Goal: Task Accomplishment & Management: Manage account settings

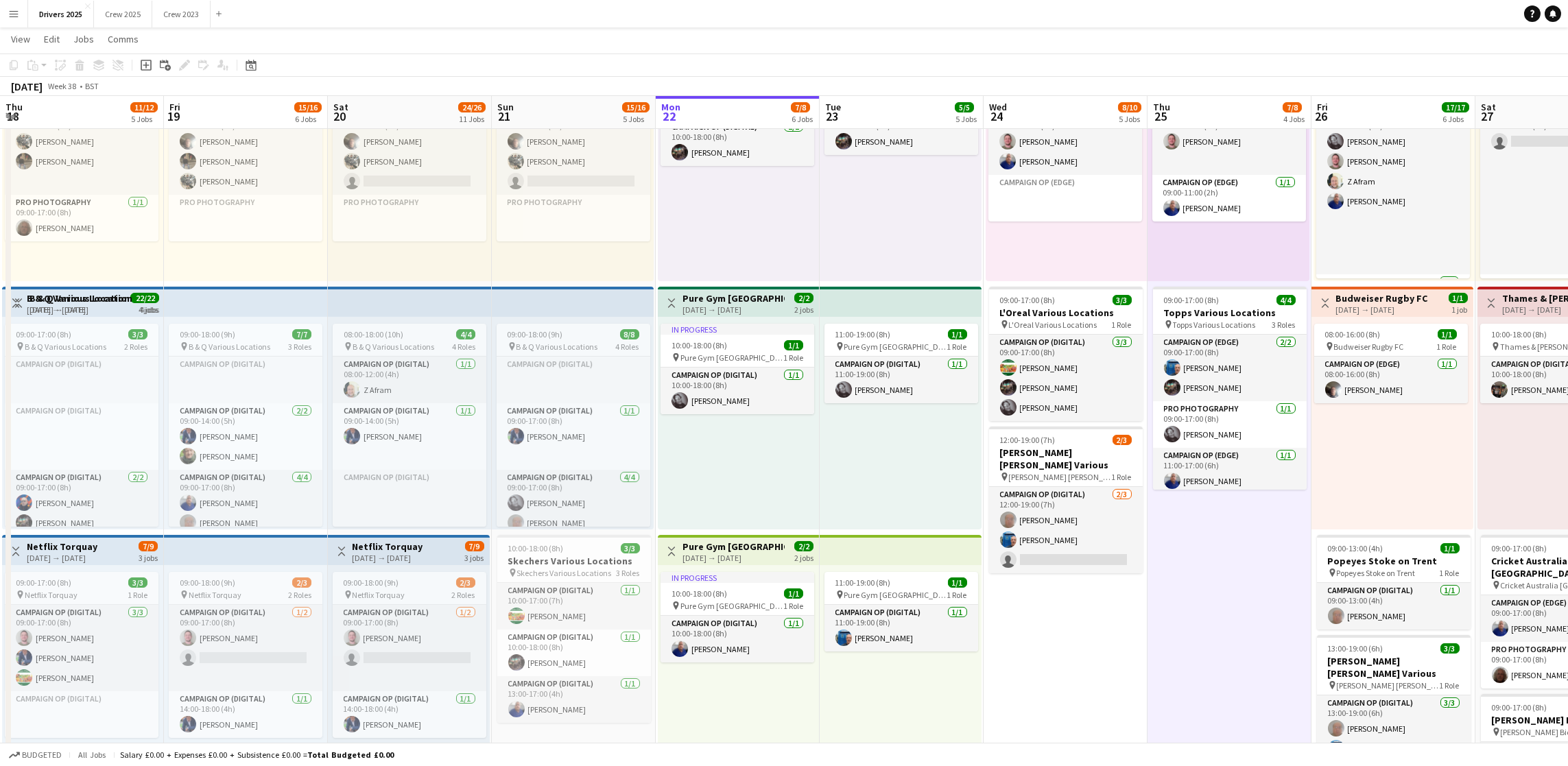
scroll to position [17, 0]
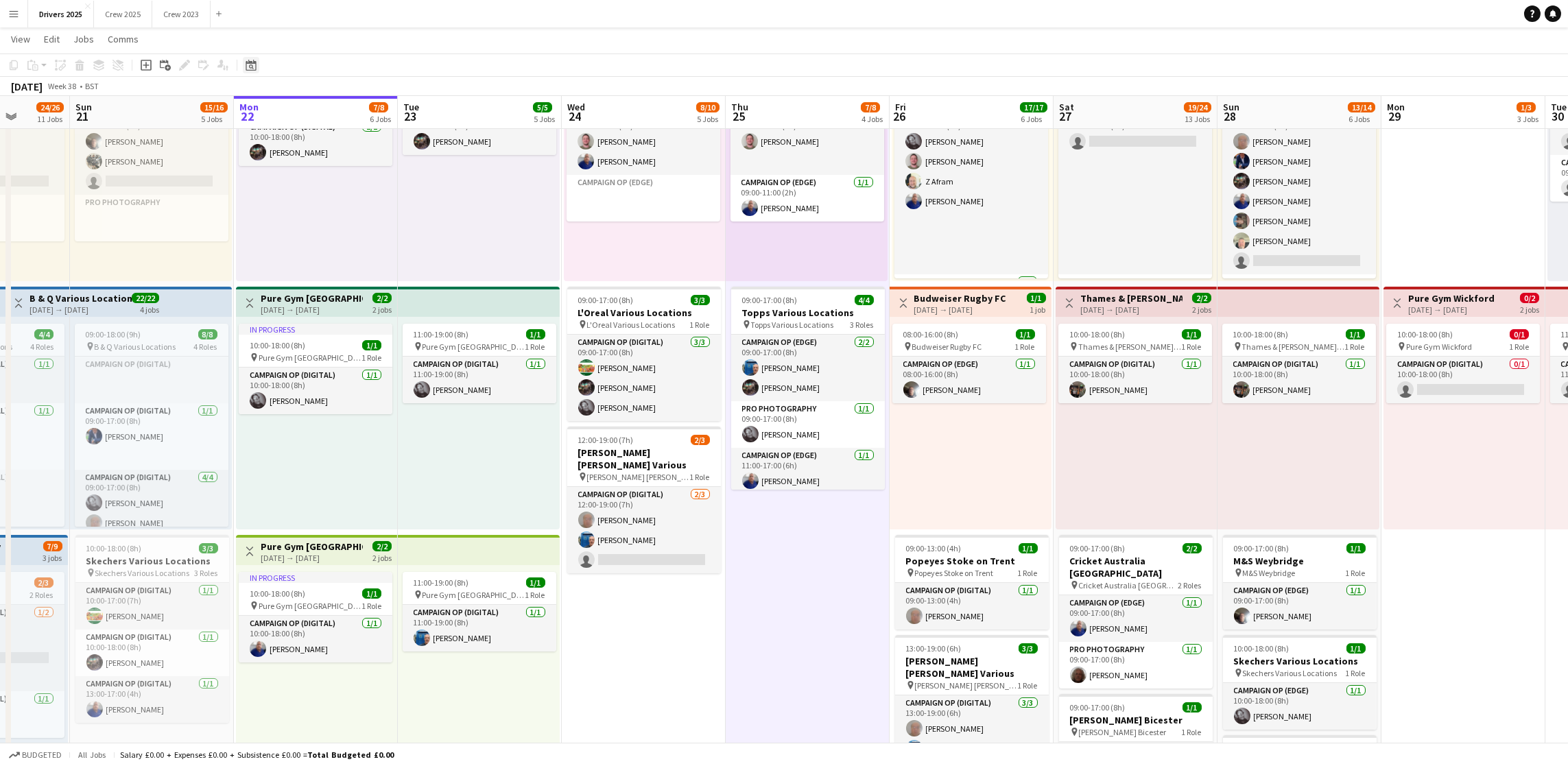
click at [250, 68] on icon "Date picker" at bounding box center [251, 65] width 11 height 11
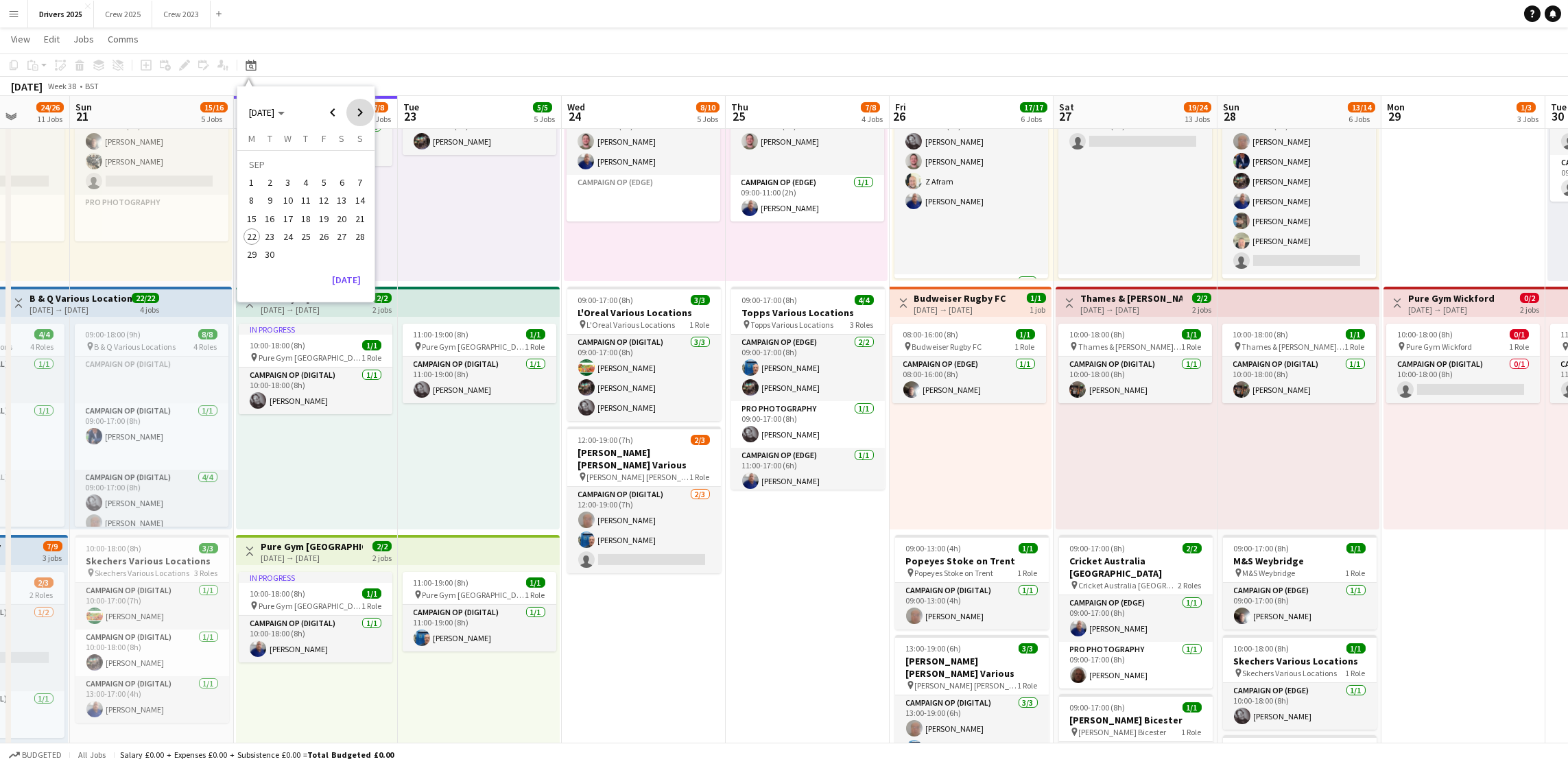
click at [360, 110] on span "Next month" at bounding box center [359, 112] width 27 height 27
click at [360, 112] on span "Next month" at bounding box center [359, 112] width 27 height 27
click at [271, 218] on span "18" at bounding box center [270, 222] width 17 height 17
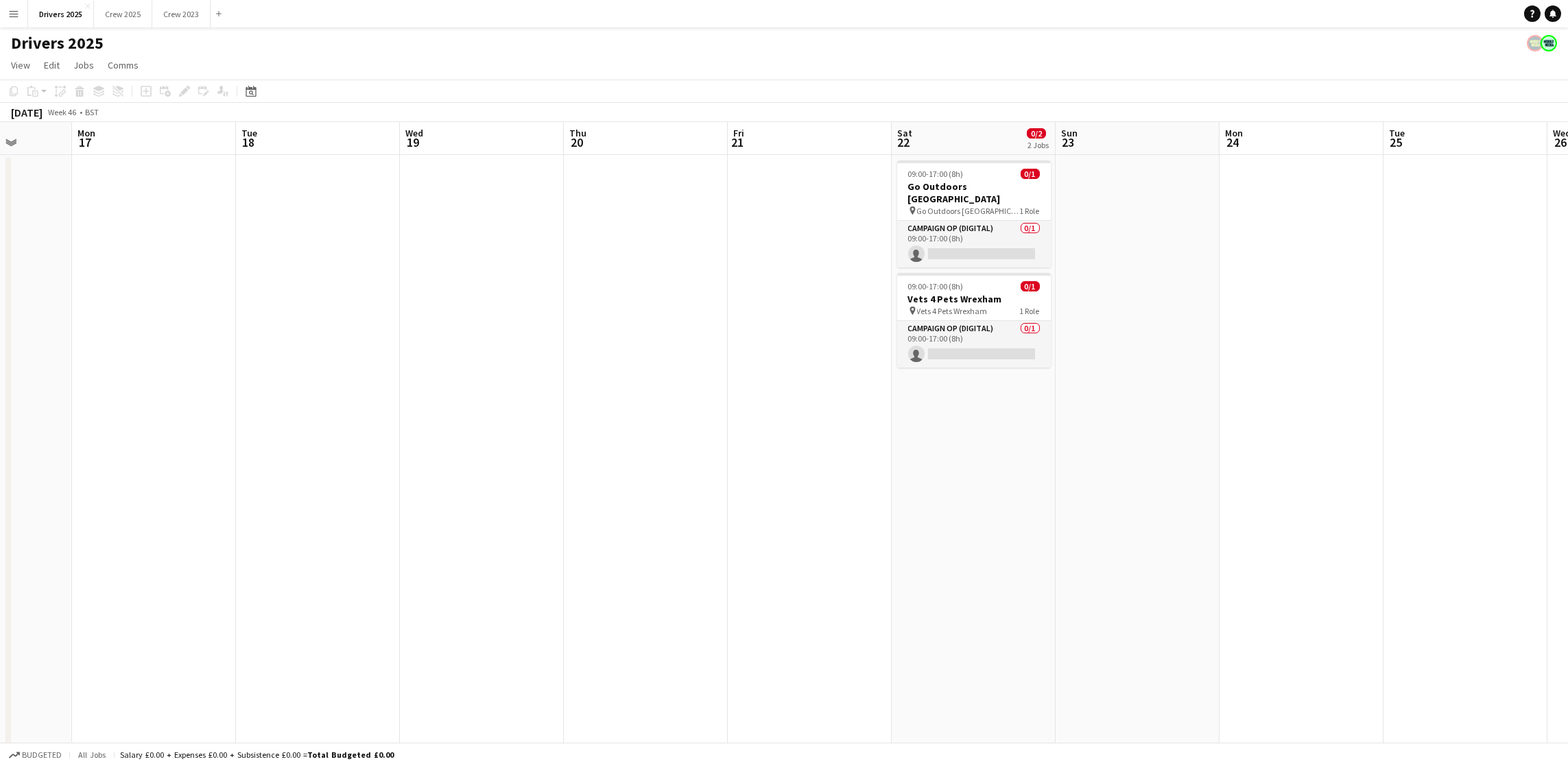
scroll to position [0, 373]
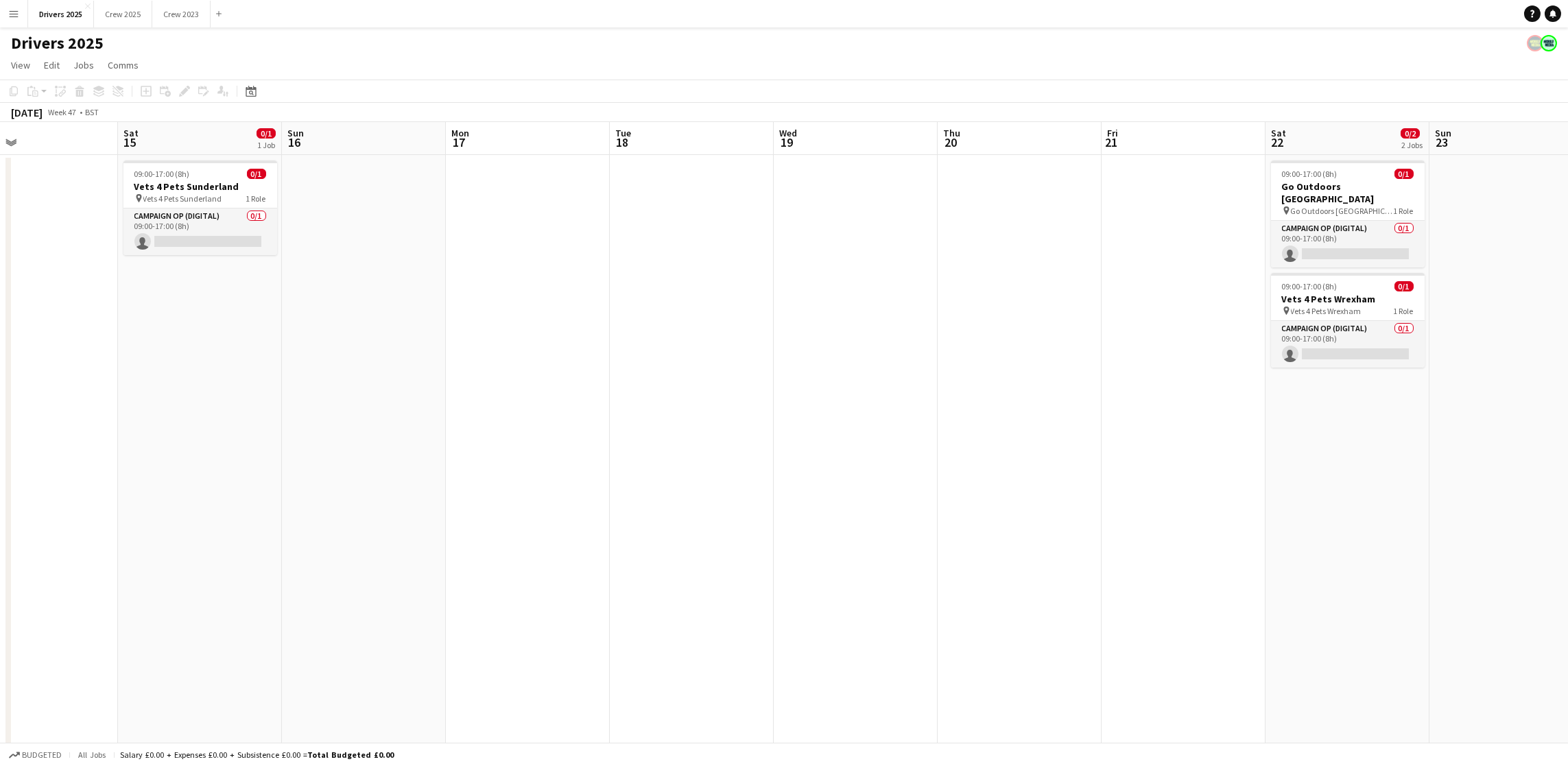
drag, startPoint x: 1200, startPoint y: 533, endPoint x: 1297, endPoint y: 505, distance: 101.0
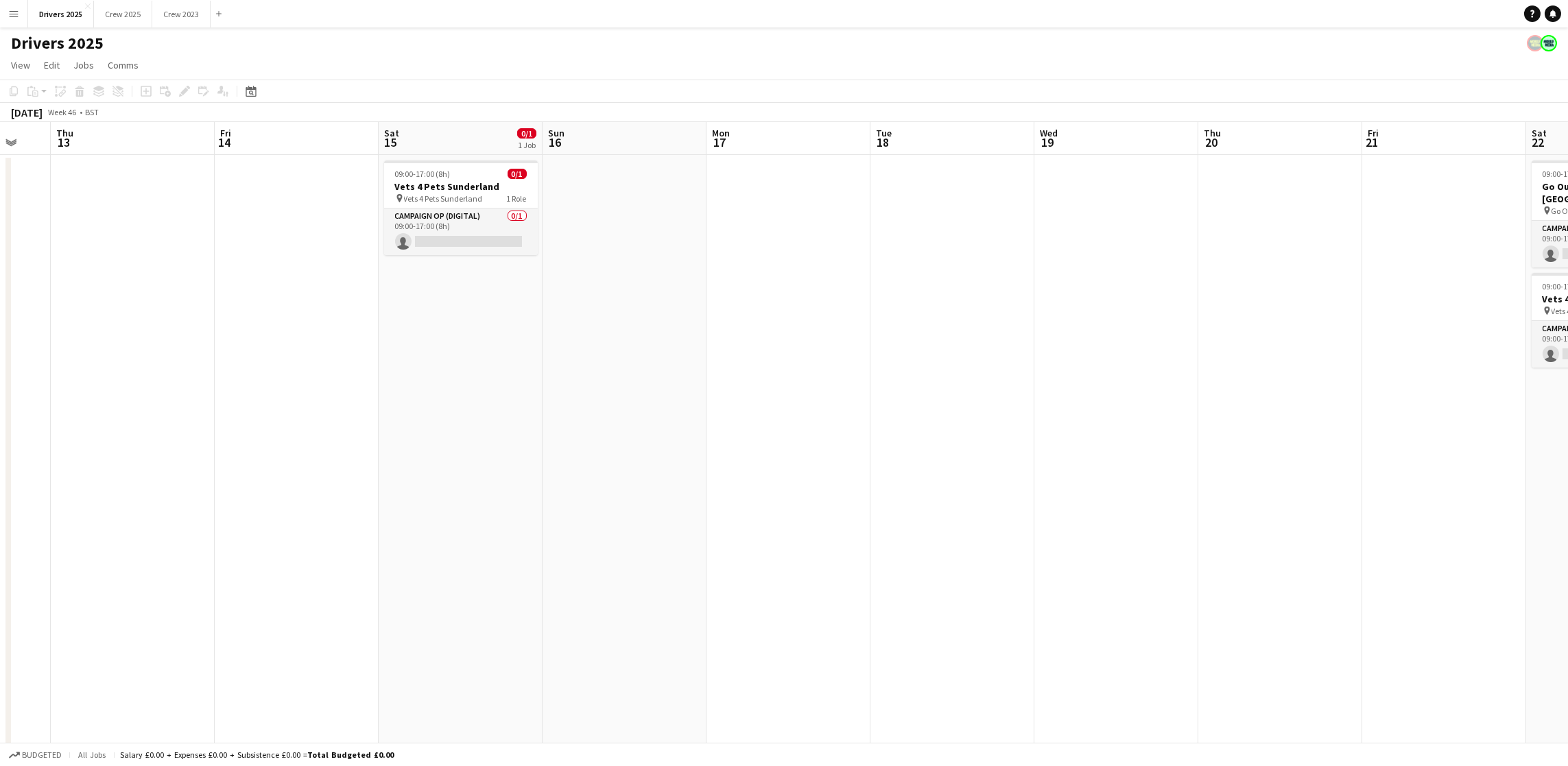
scroll to position [0, 464]
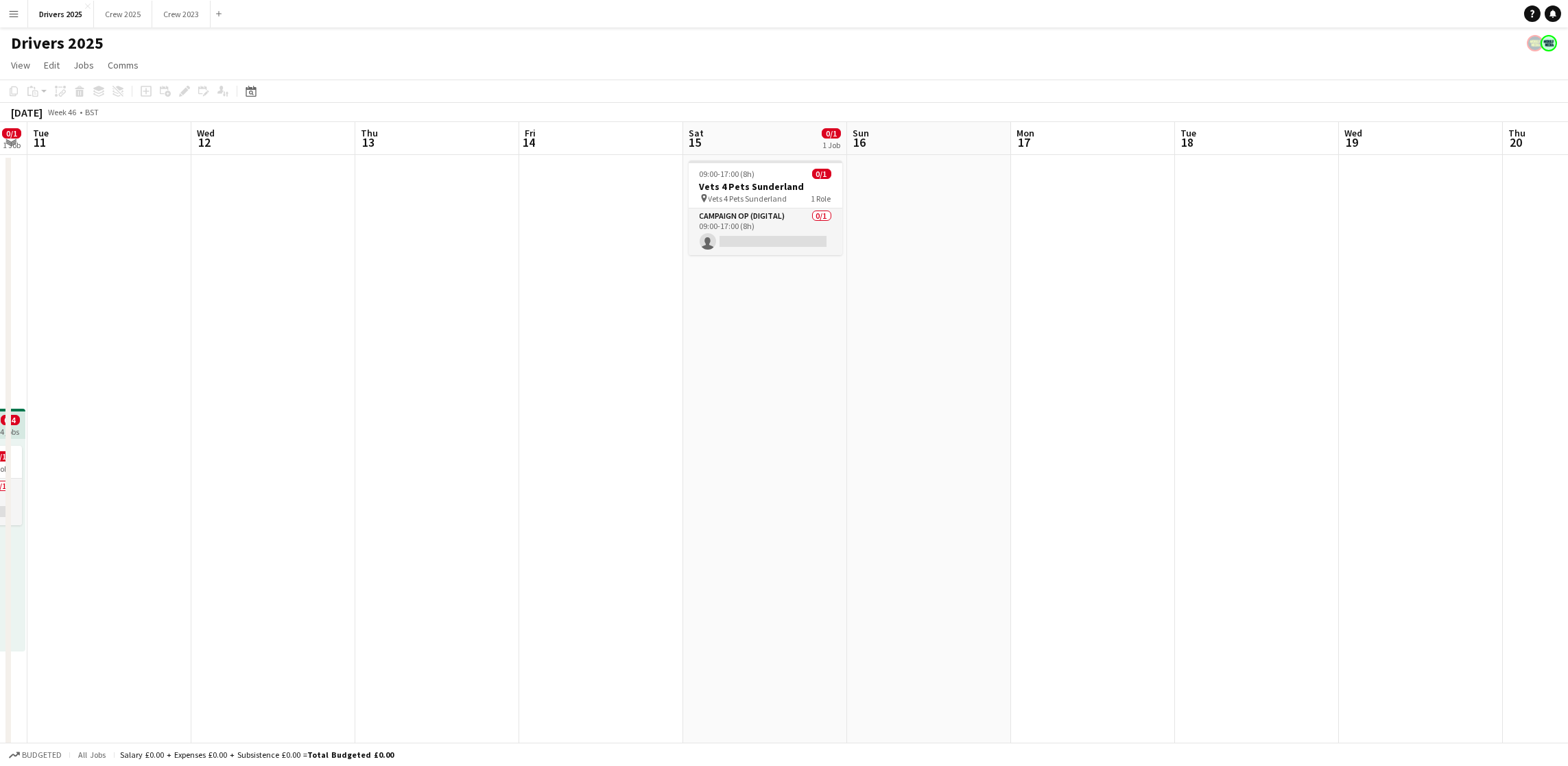
drag, startPoint x: 636, startPoint y: 490, endPoint x: 1200, endPoint y: 481, distance: 564.1
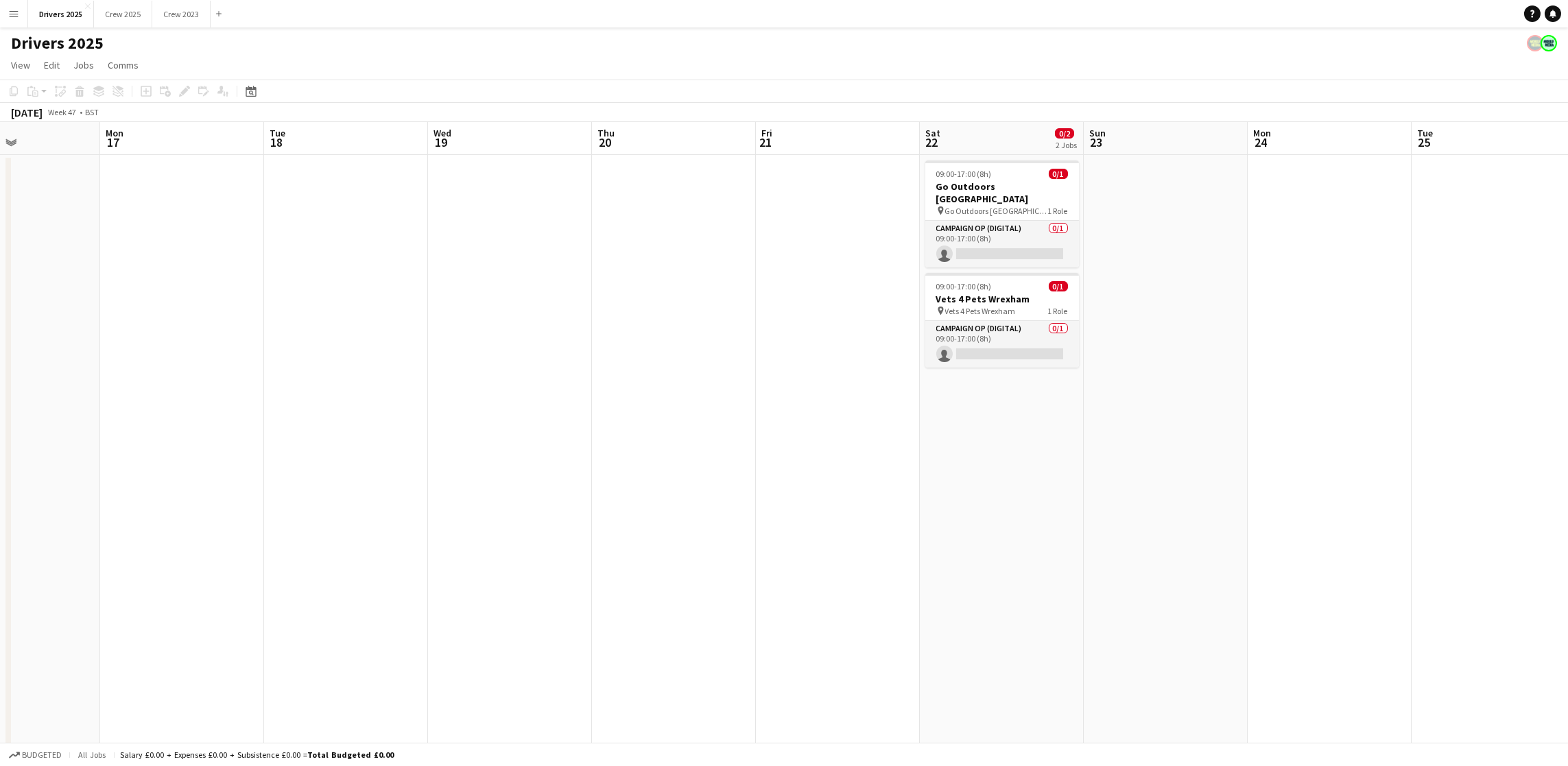
scroll to position [0, 604]
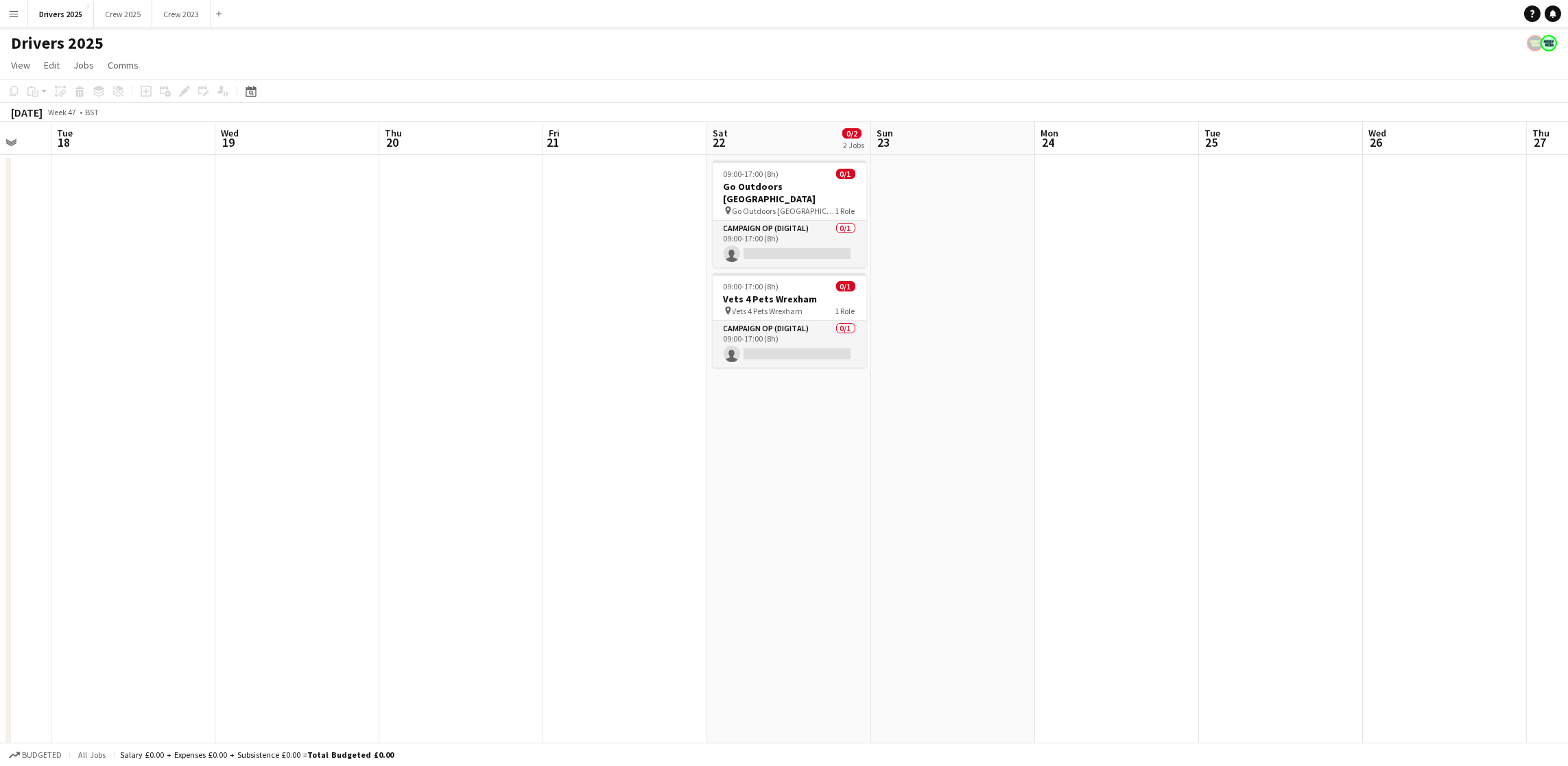
drag, startPoint x: 1323, startPoint y: 362, endPoint x: 200, endPoint y: 401, distance: 1123.7
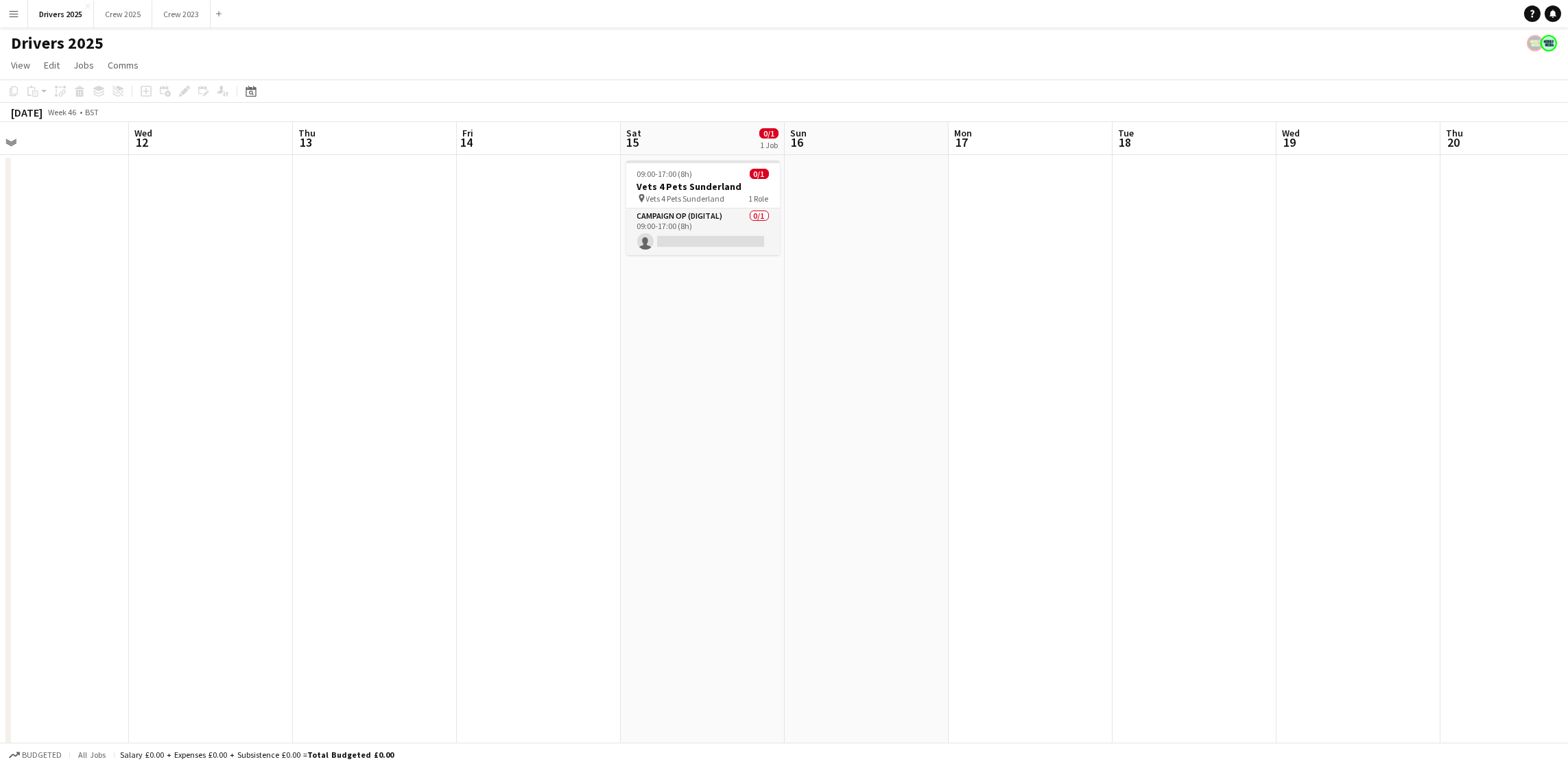
drag, startPoint x: 314, startPoint y: 479, endPoint x: 1368, endPoint y: 501, distance: 1054.2
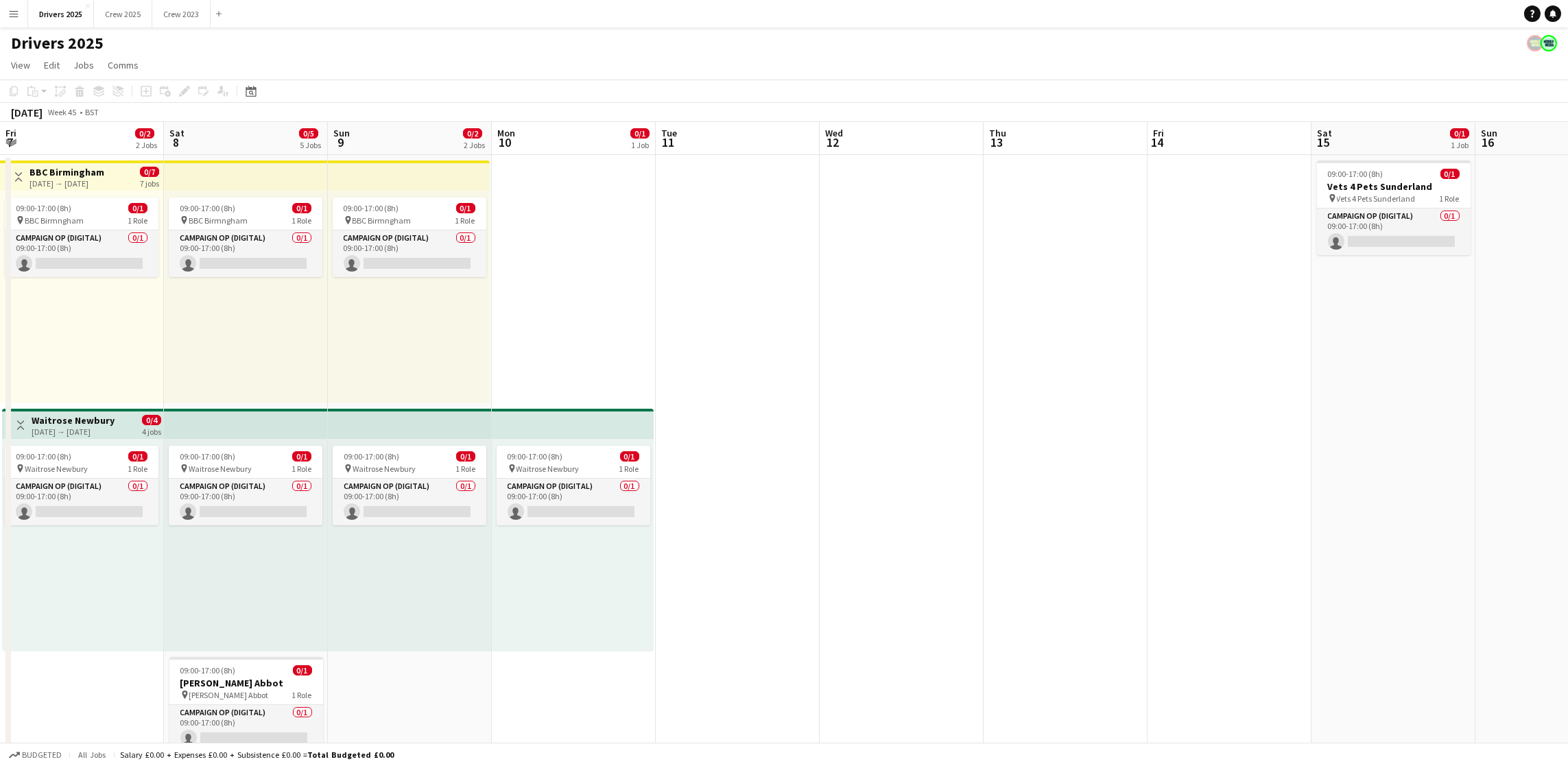
drag, startPoint x: 469, startPoint y: 492, endPoint x: 1160, endPoint y: 493, distance: 691.0
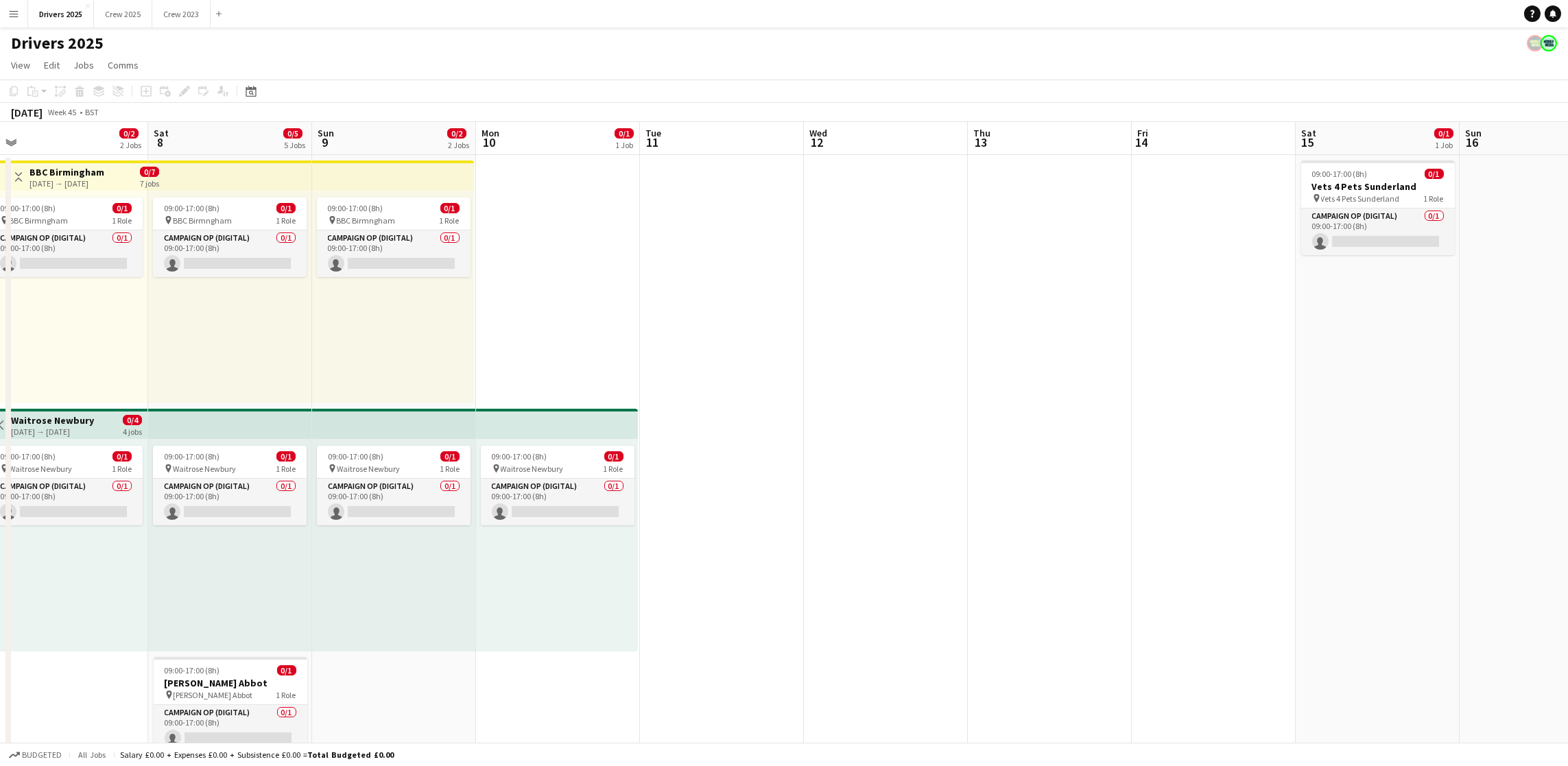
scroll to position [0, 423]
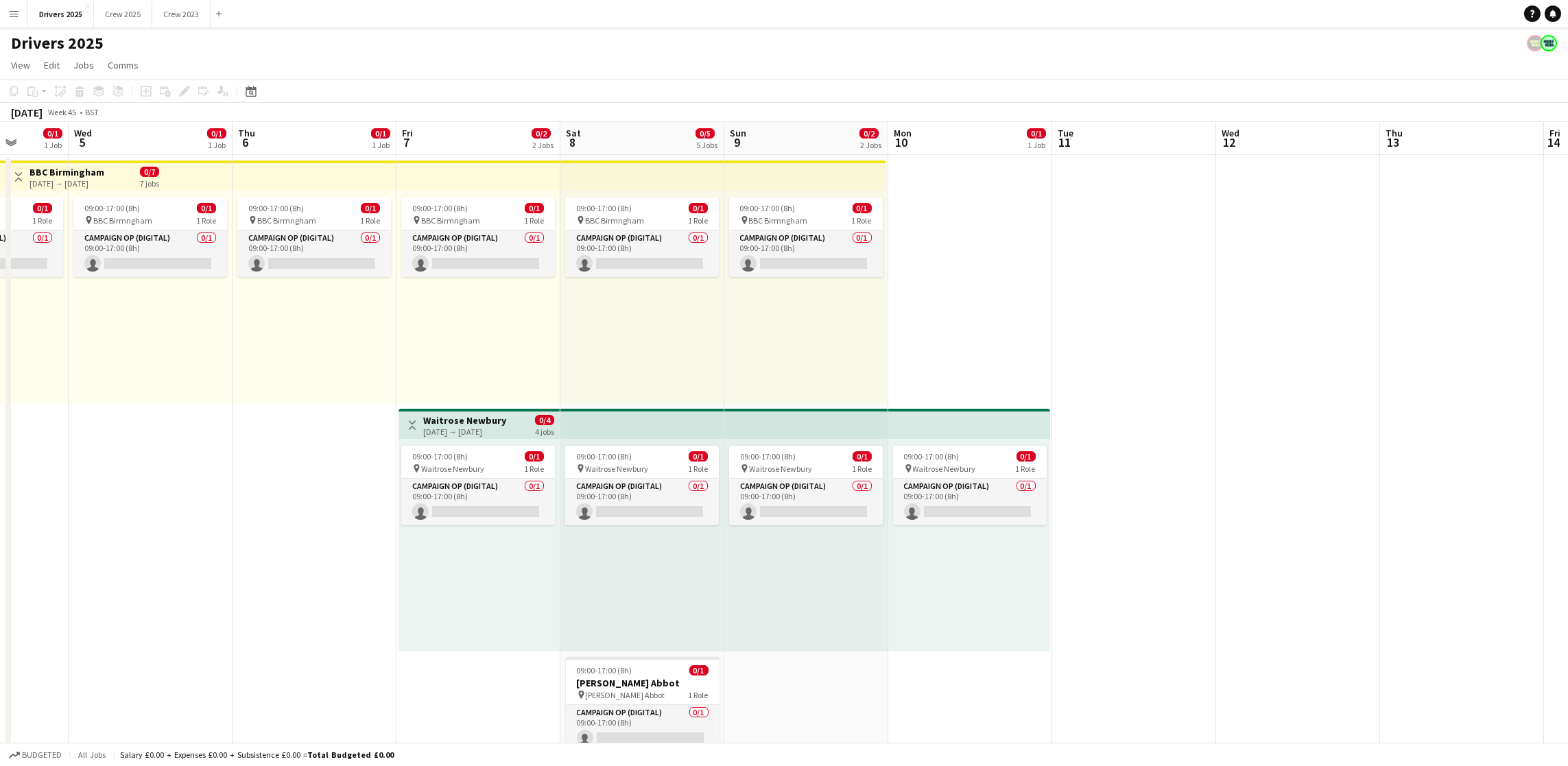
drag, startPoint x: 830, startPoint y: 513, endPoint x: 1226, endPoint y: 504, distance: 396.1
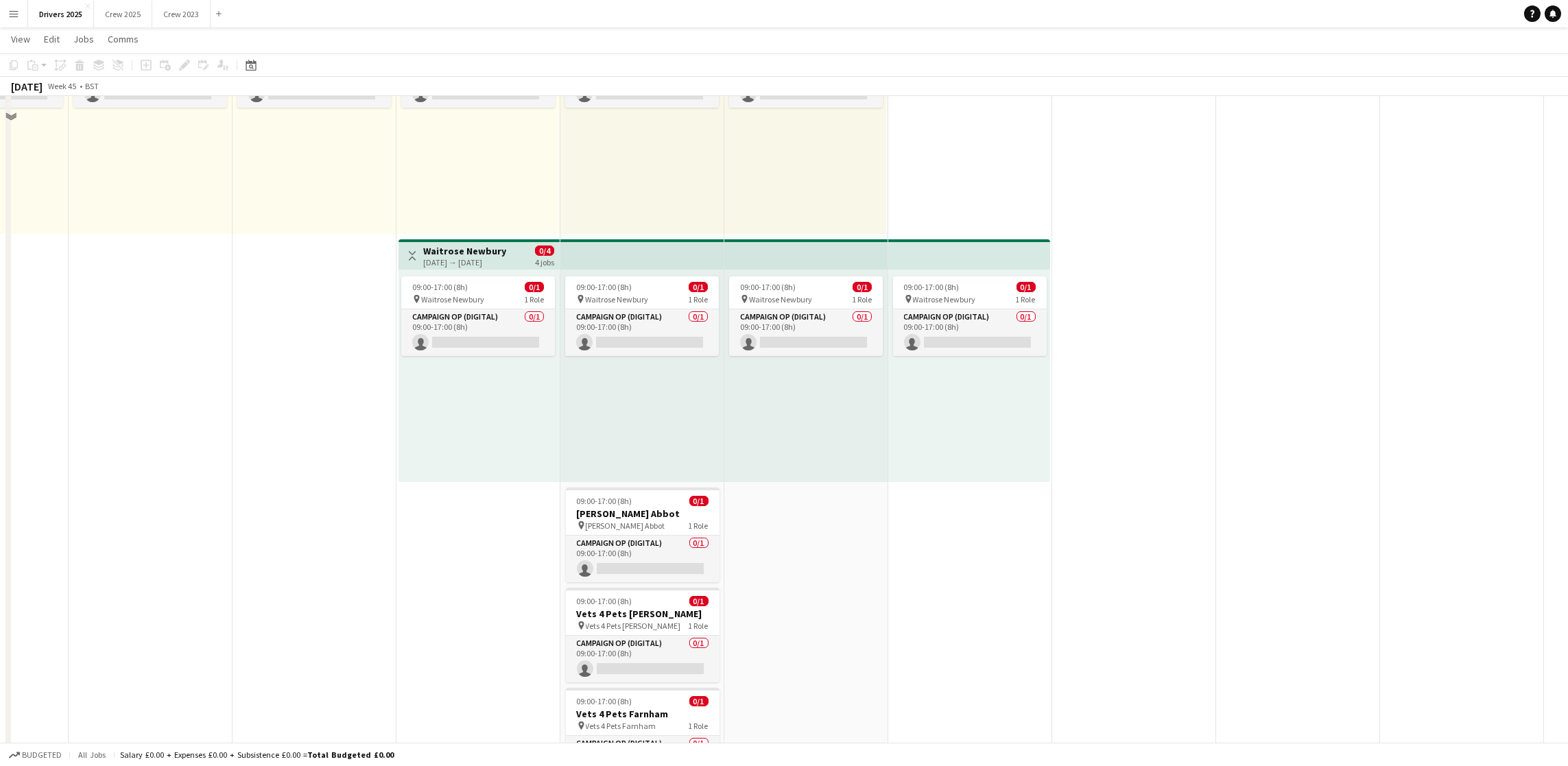
scroll to position [309, 0]
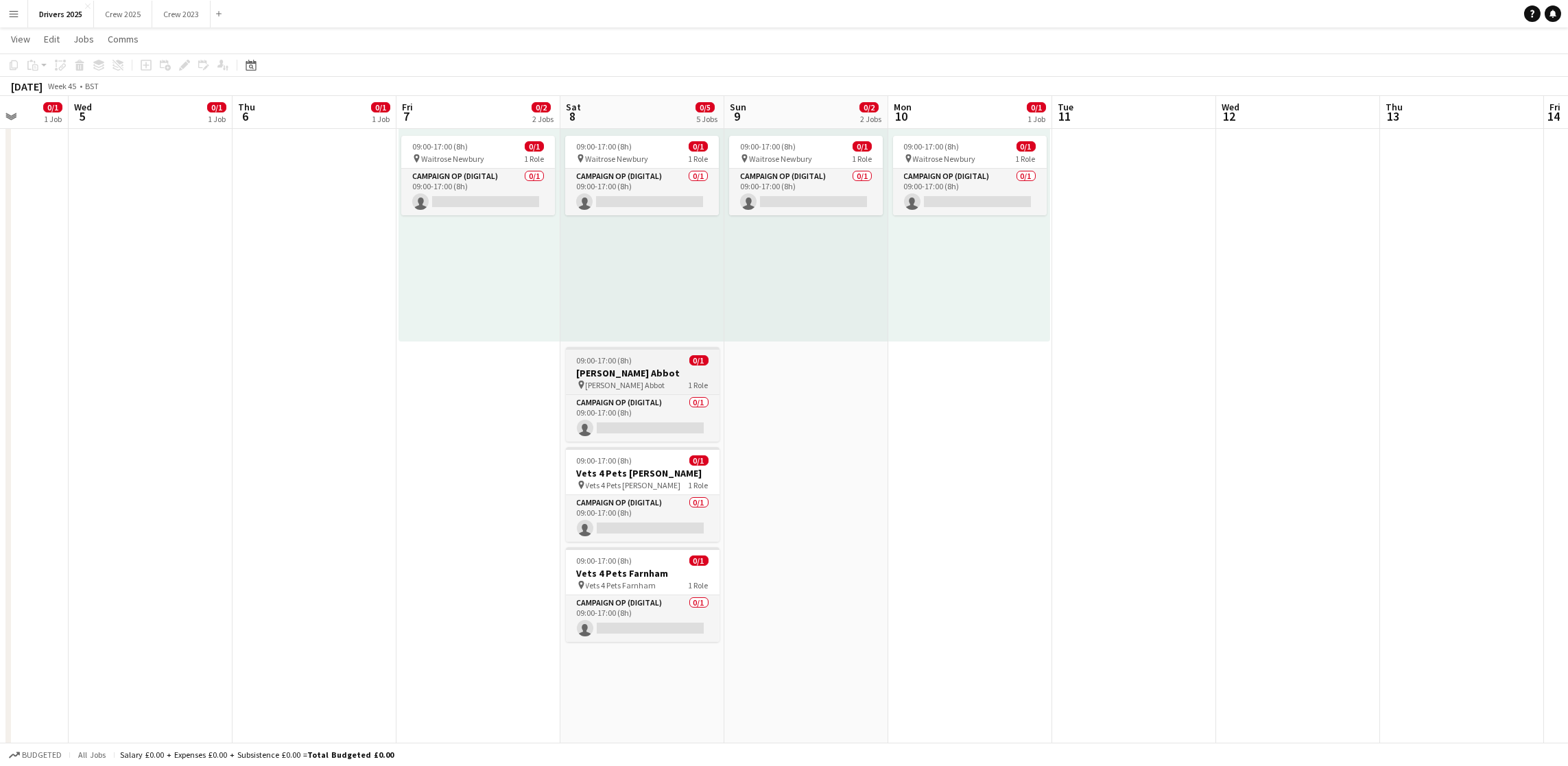
click at [609, 371] on h3 "[PERSON_NAME] Abbot" at bounding box center [642, 373] width 154 height 12
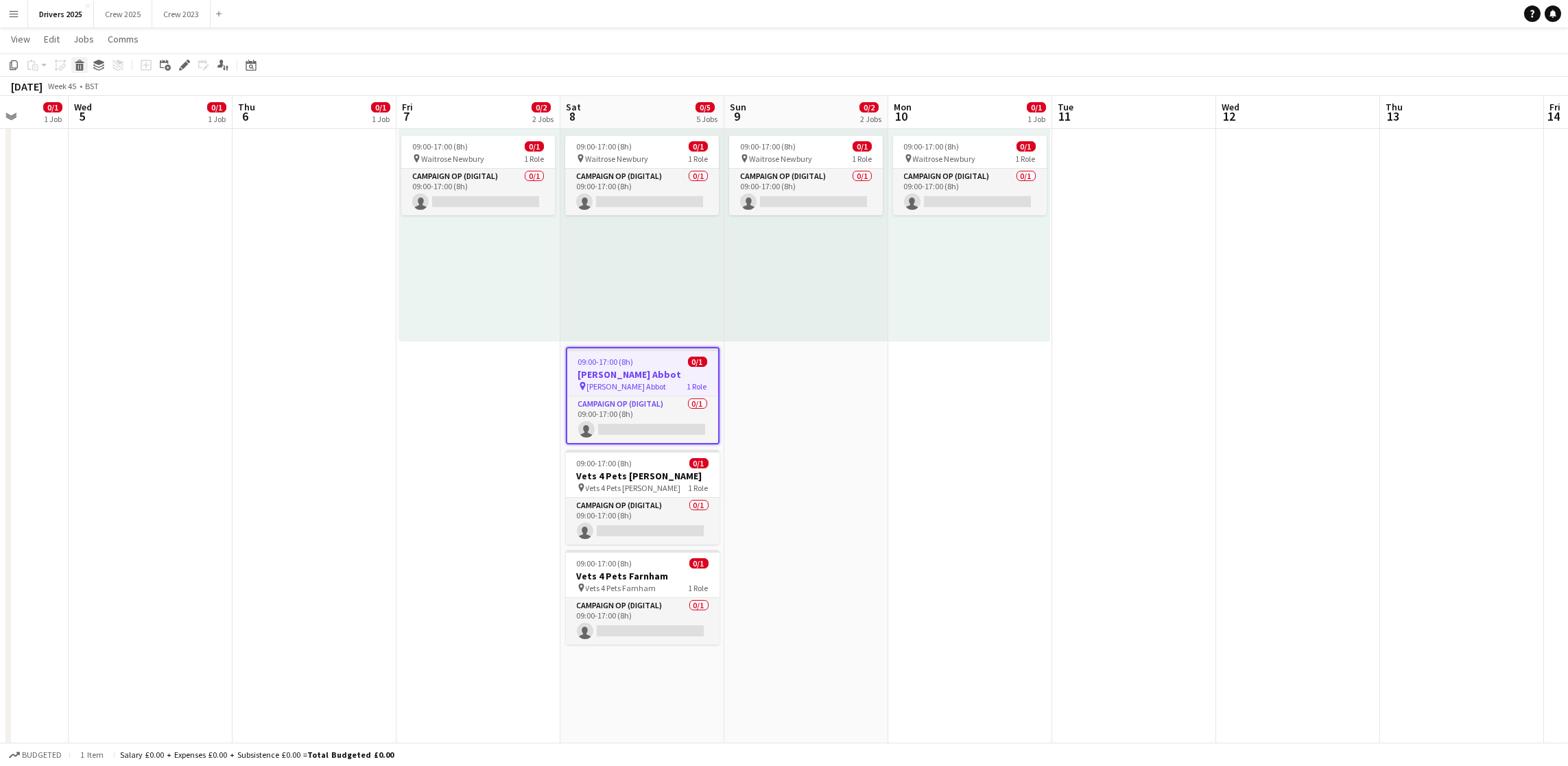
click at [84, 64] on div "Delete" at bounding box center [79, 65] width 17 height 17
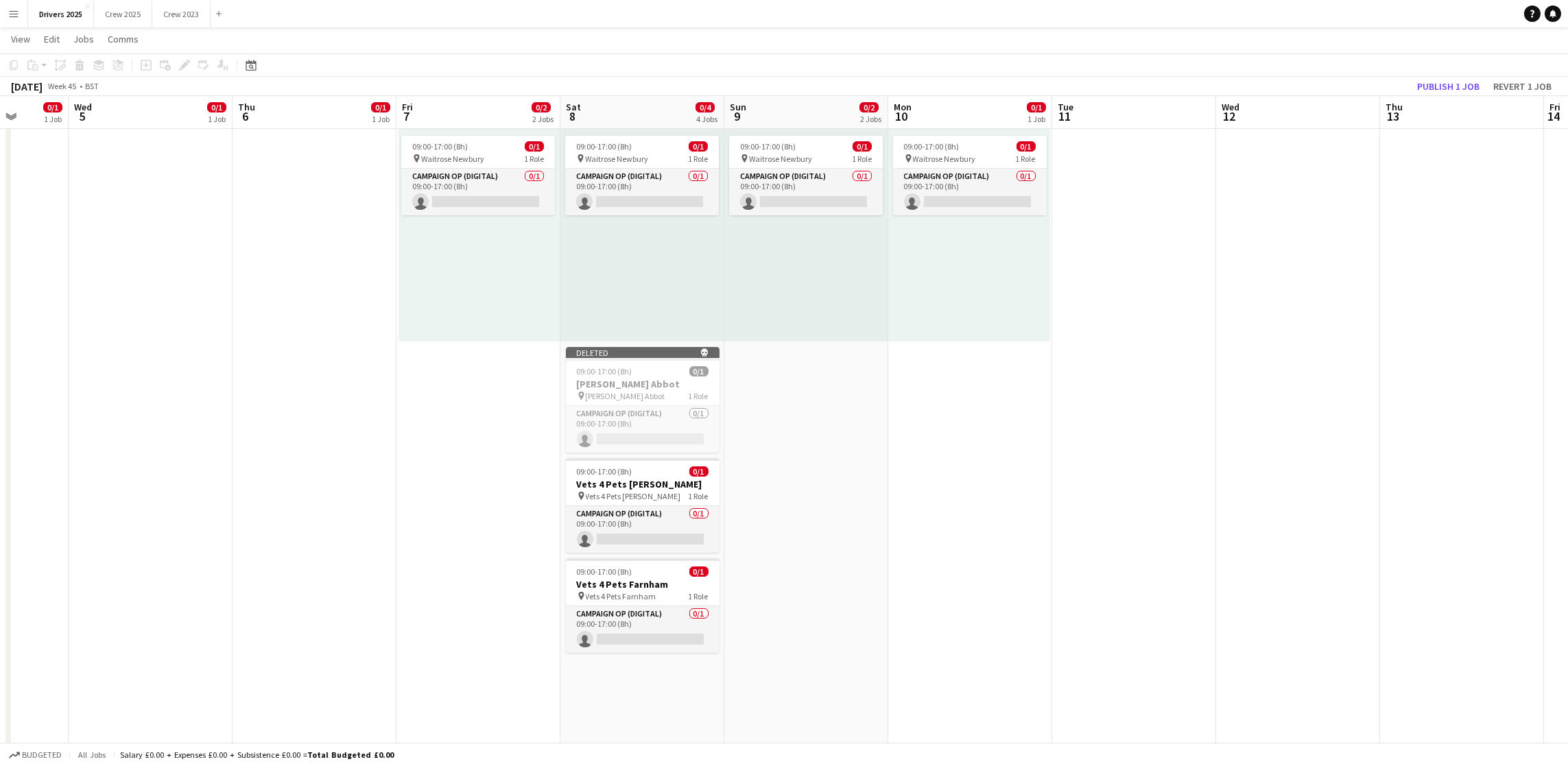
click at [1432, 72] on app-toolbar "Copy Paste Paste Ctrl+V Paste with crew Ctrl+Shift+V Paste linked Job [GEOGRAPH…" at bounding box center [784, 65] width 1568 height 23
click at [1436, 86] on button "Publish 1 job" at bounding box center [1448, 87] width 74 height 18
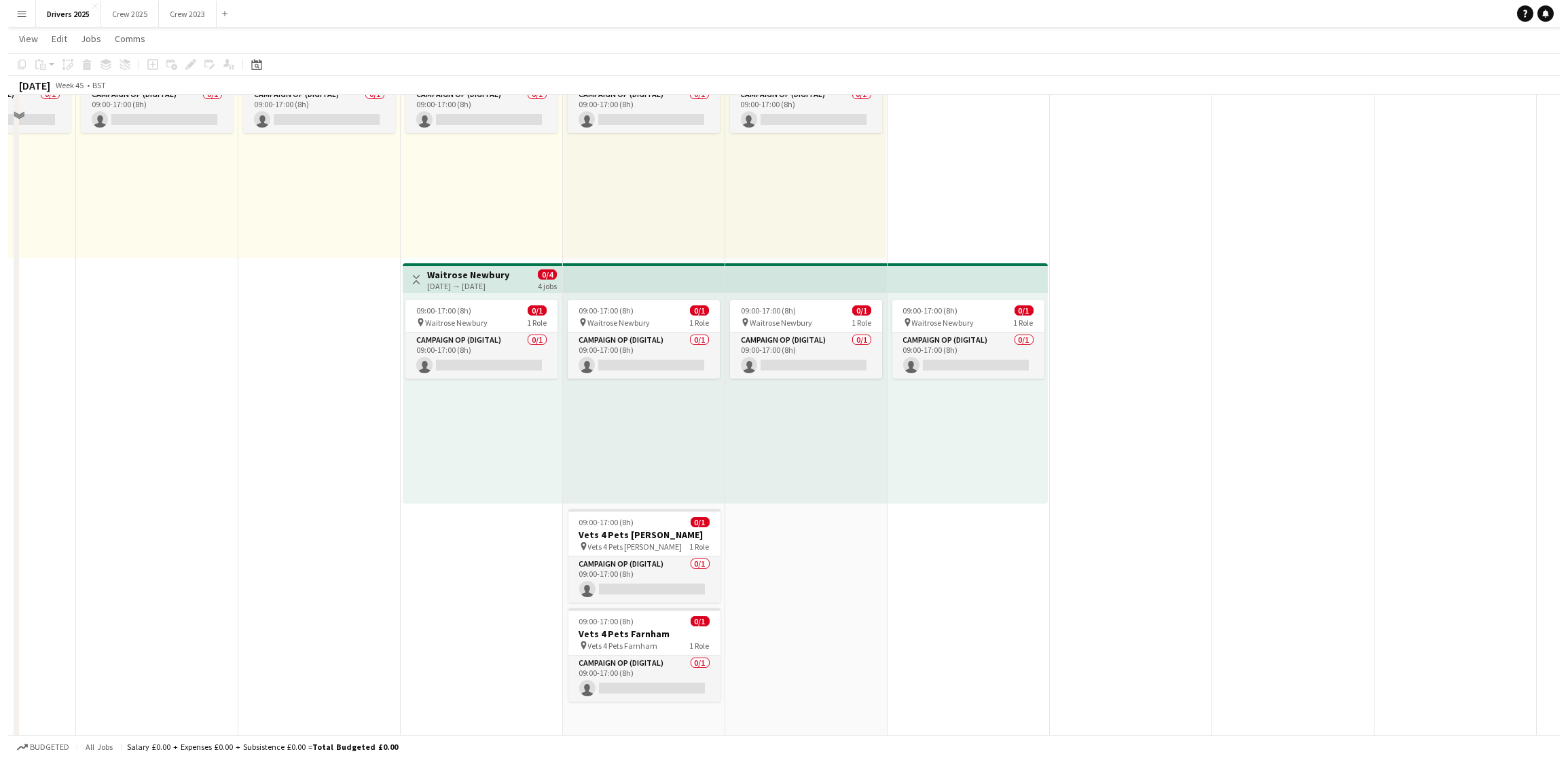
scroll to position [0, 0]
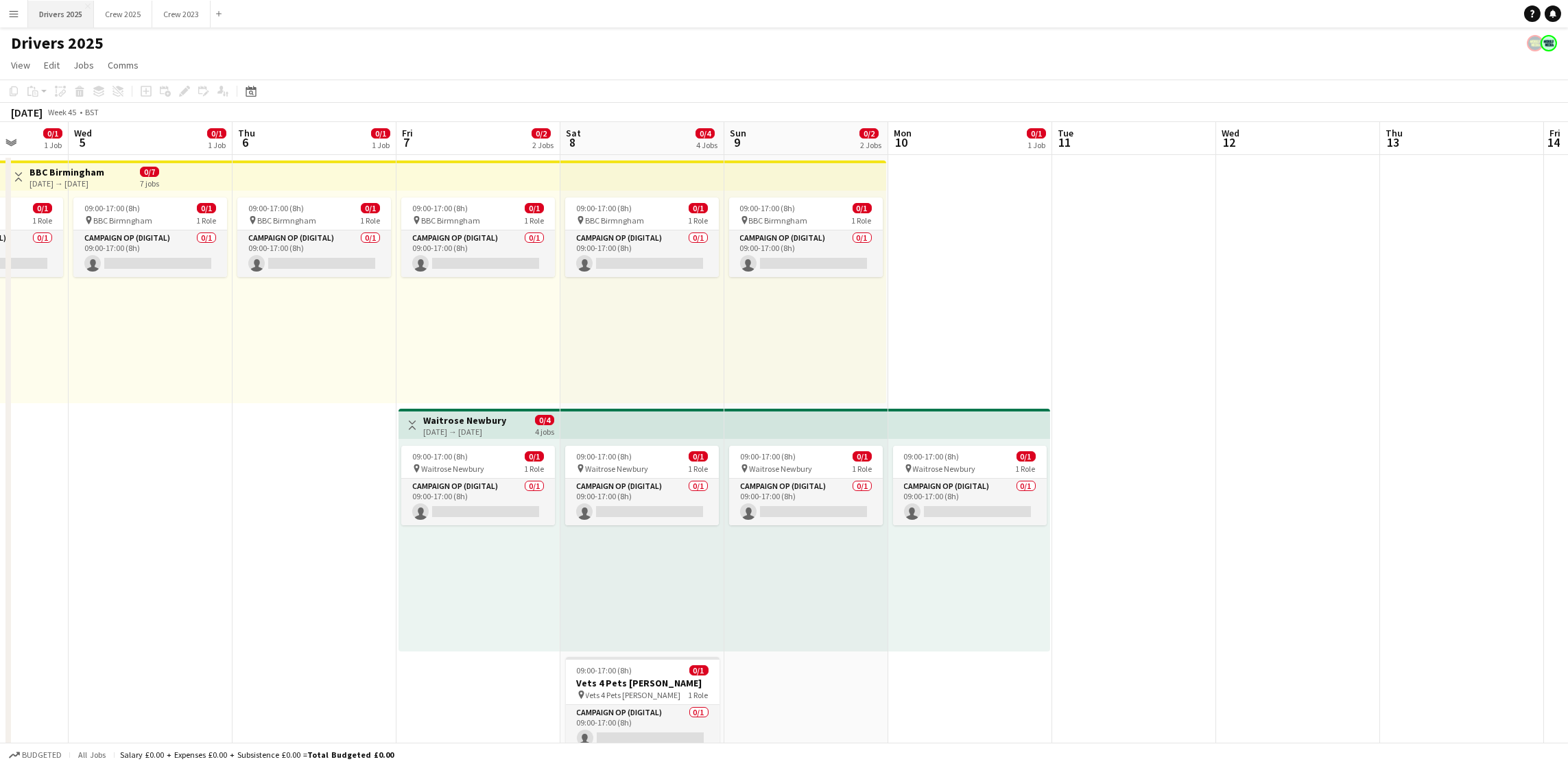
click at [64, 16] on button "Drivers 2025 Close" at bounding box center [61, 14] width 66 height 26
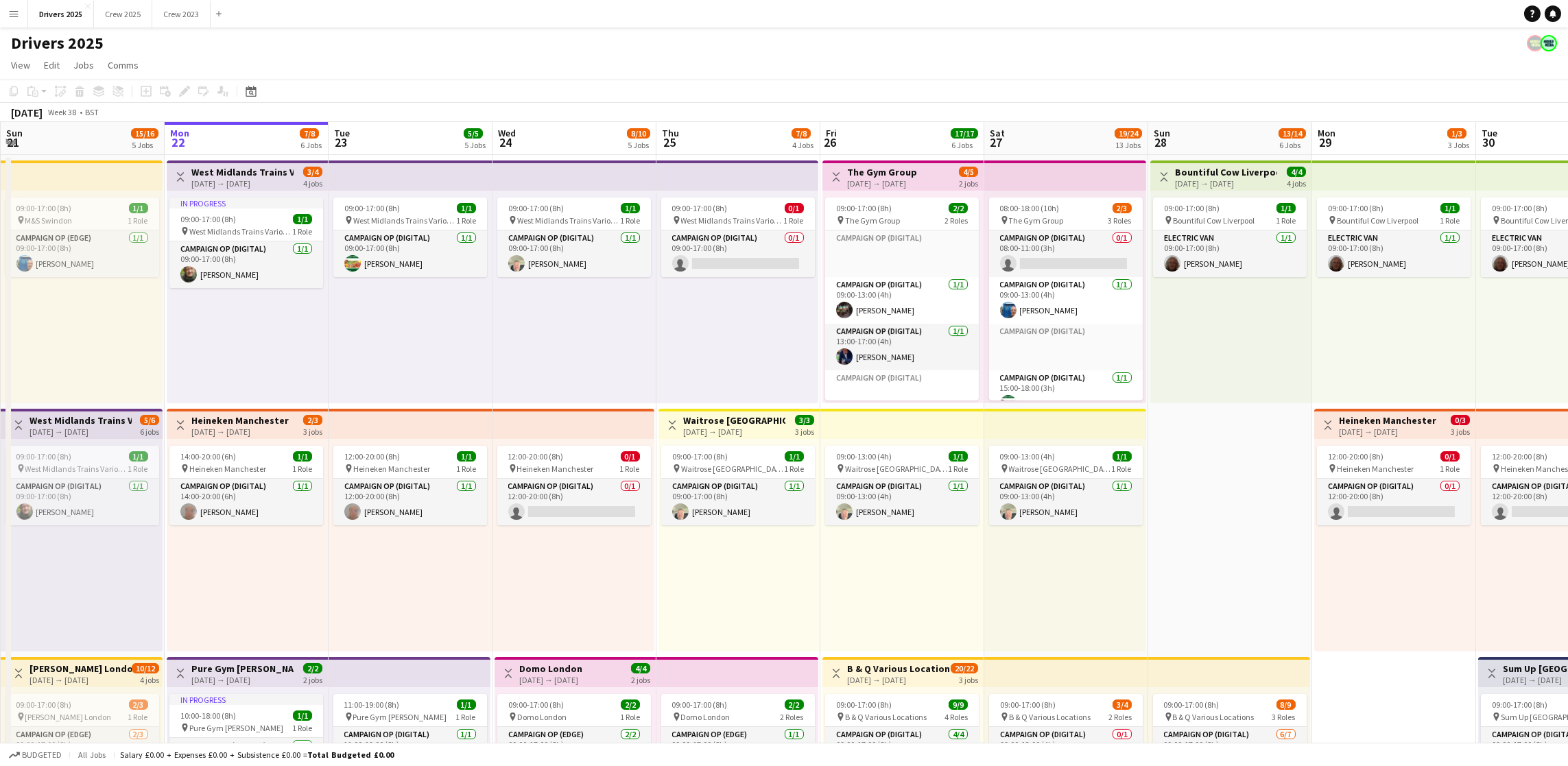
scroll to position [0, 327]
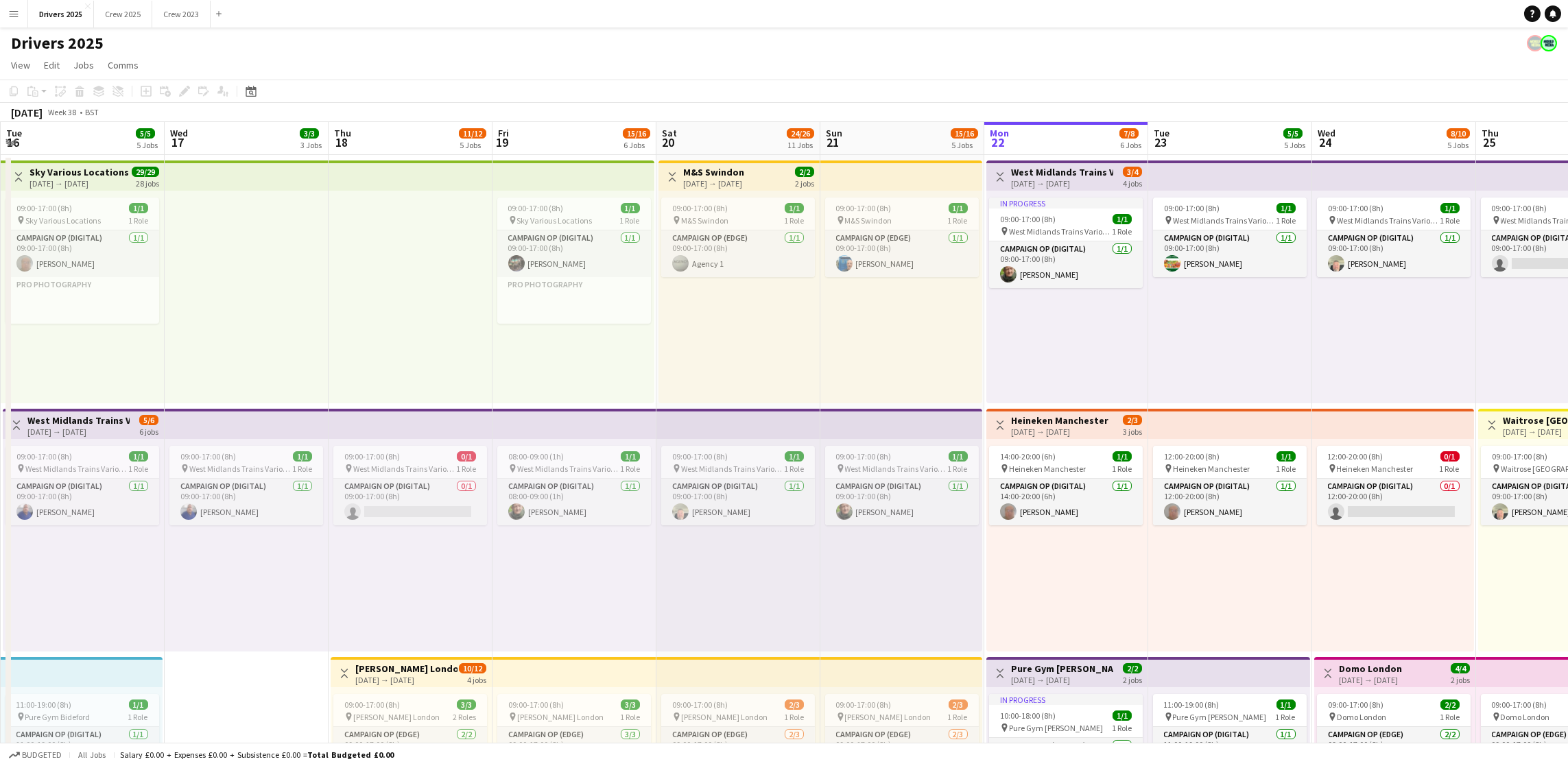
drag, startPoint x: 548, startPoint y: 389, endPoint x: 1286, endPoint y: 357, distance: 738.7
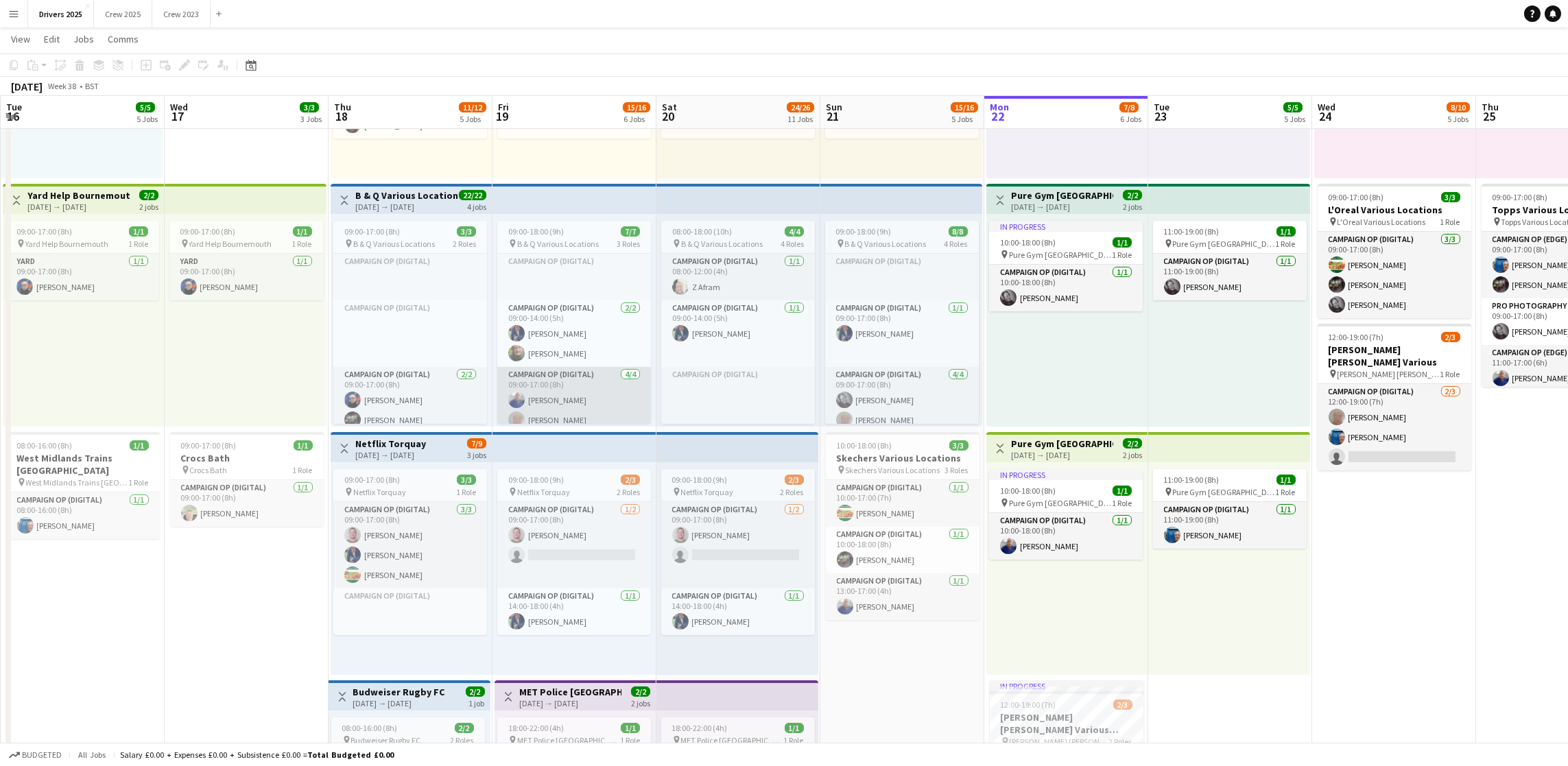
scroll to position [2, 0]
click at [578, 698] on div "[DATE] → [DATE]" at bounding box center [570, 703] width 102 height 10
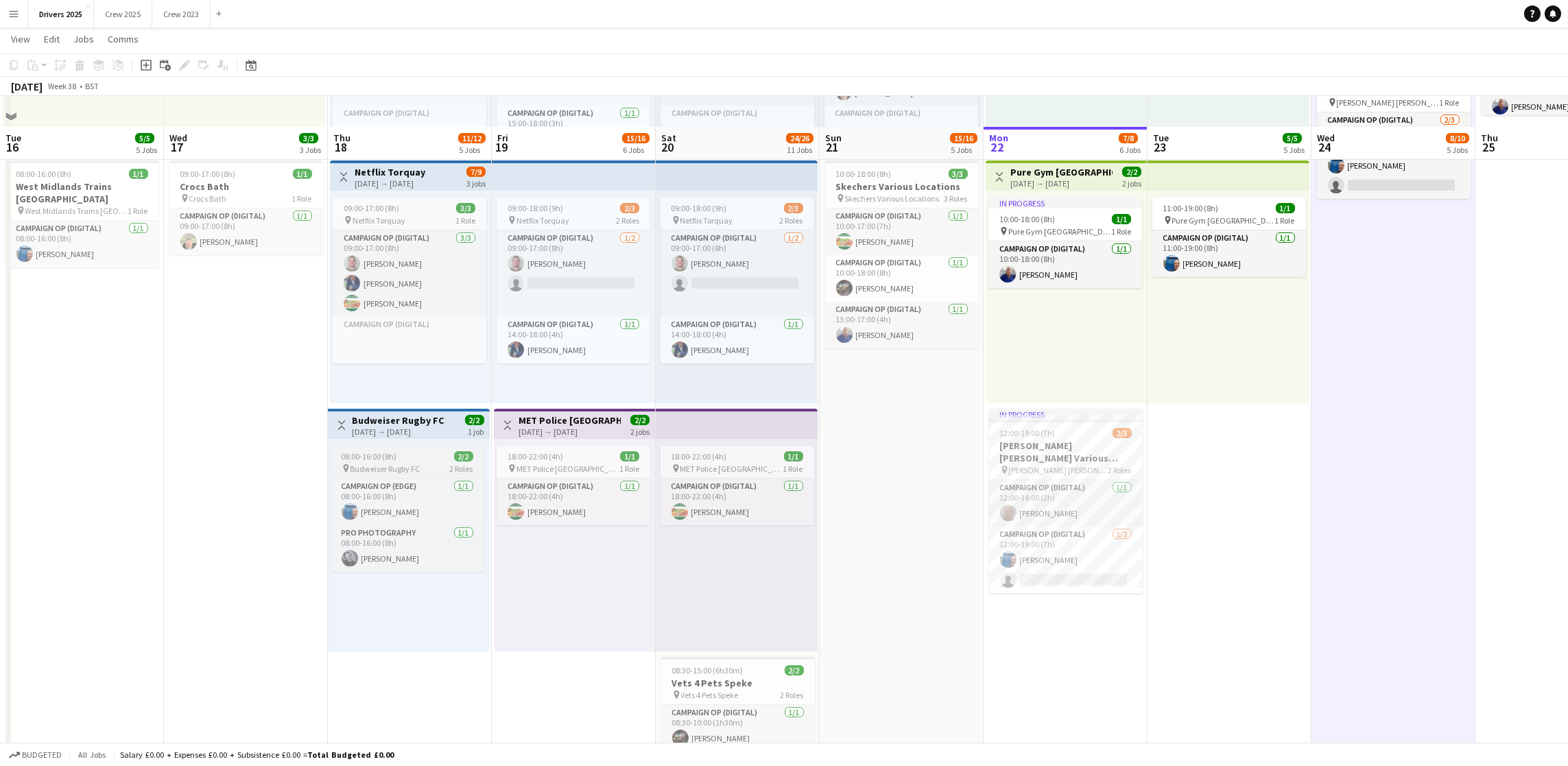
scroll to position [1029, 0]
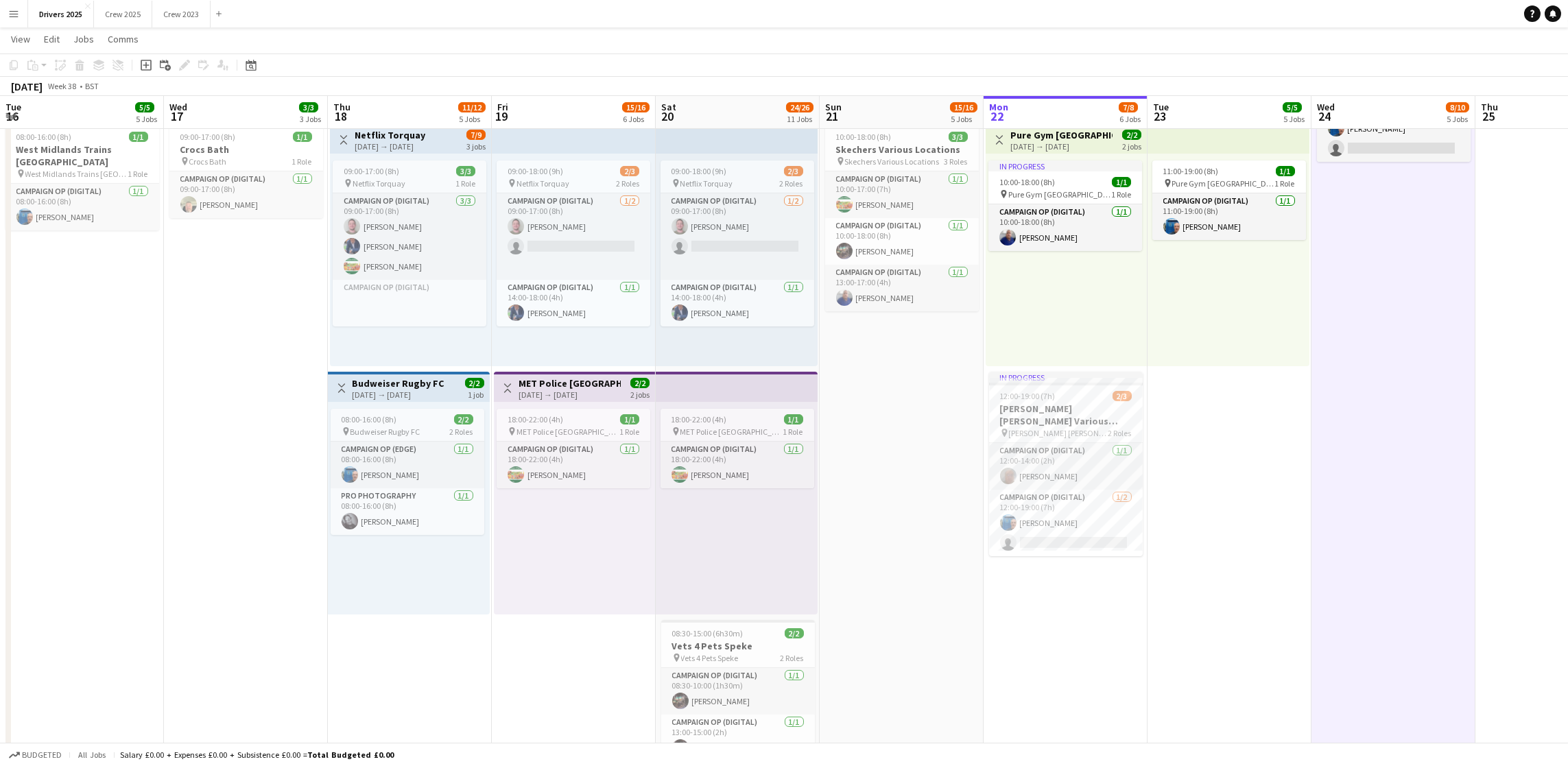
click at [545, 383] on h3 "MET Police [GEOGRAPHIC_DATA]" at bounding box center [569, 383] width 102 height 12
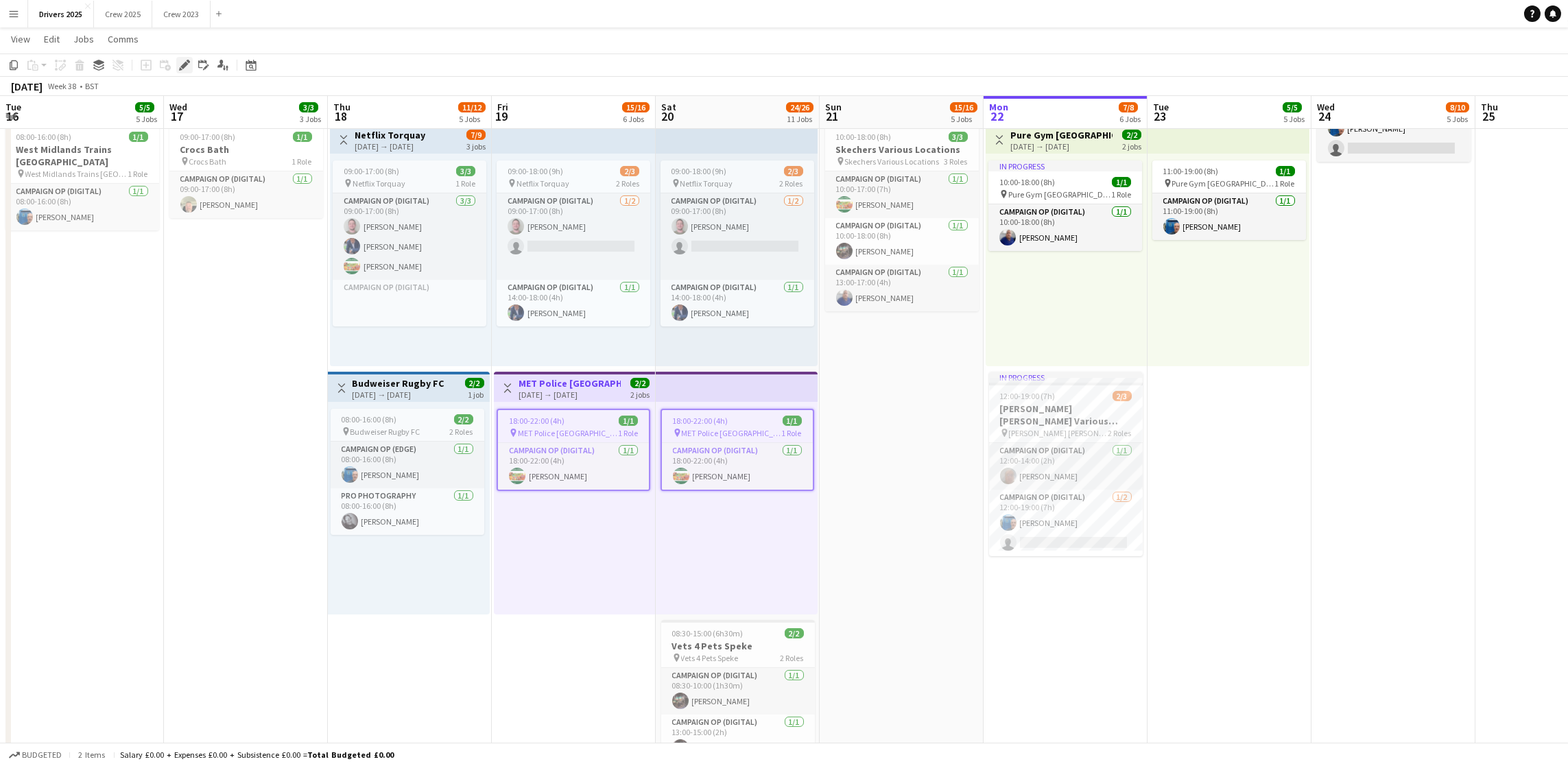
click at [188, 67] on icon "Edit" at bounding box center [184, 65] width 11 height 11
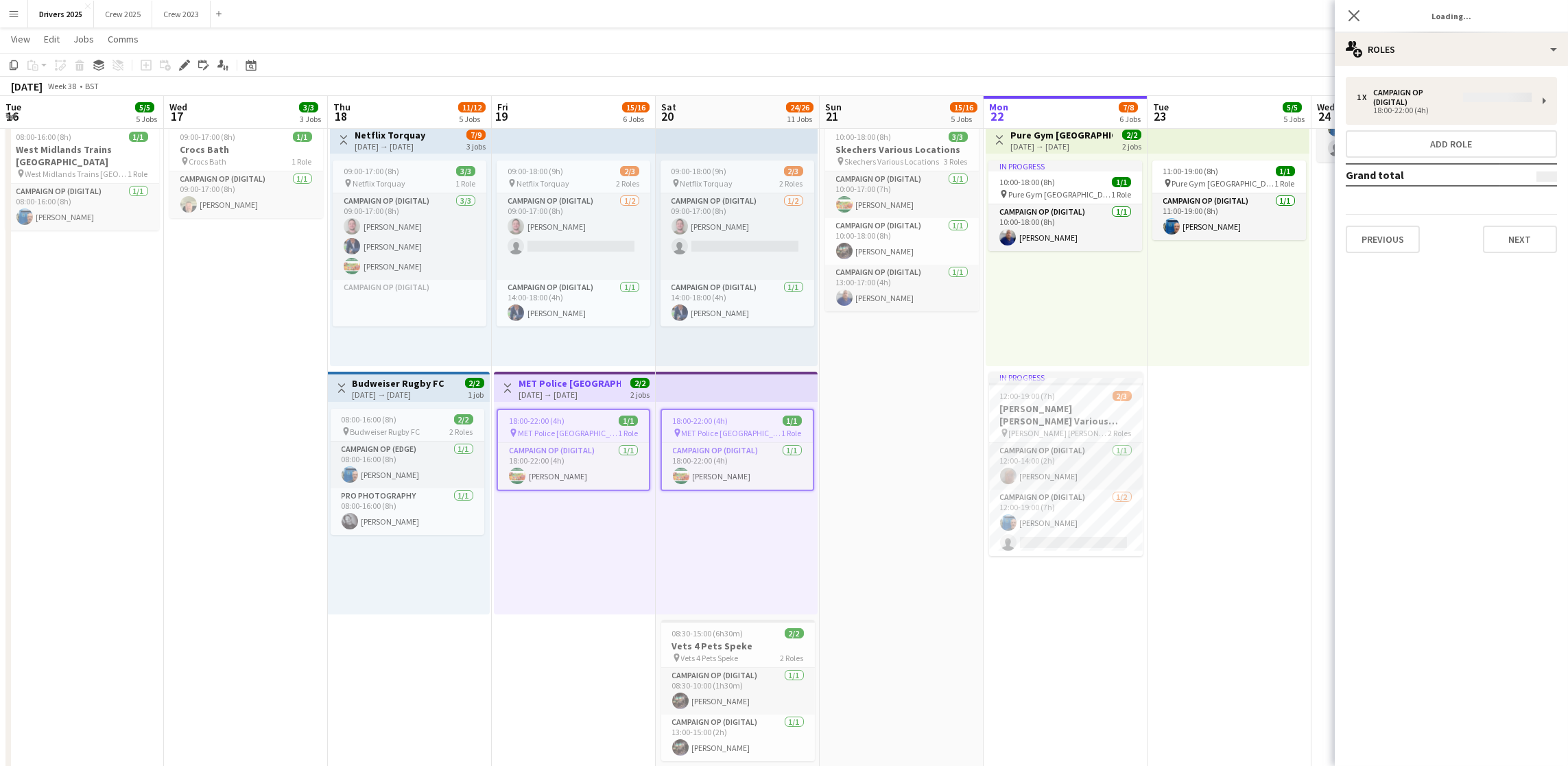
type input "**********"
click at [1502, 234] on button "Next" at bounding box center [1519, 229] width 74 height 27
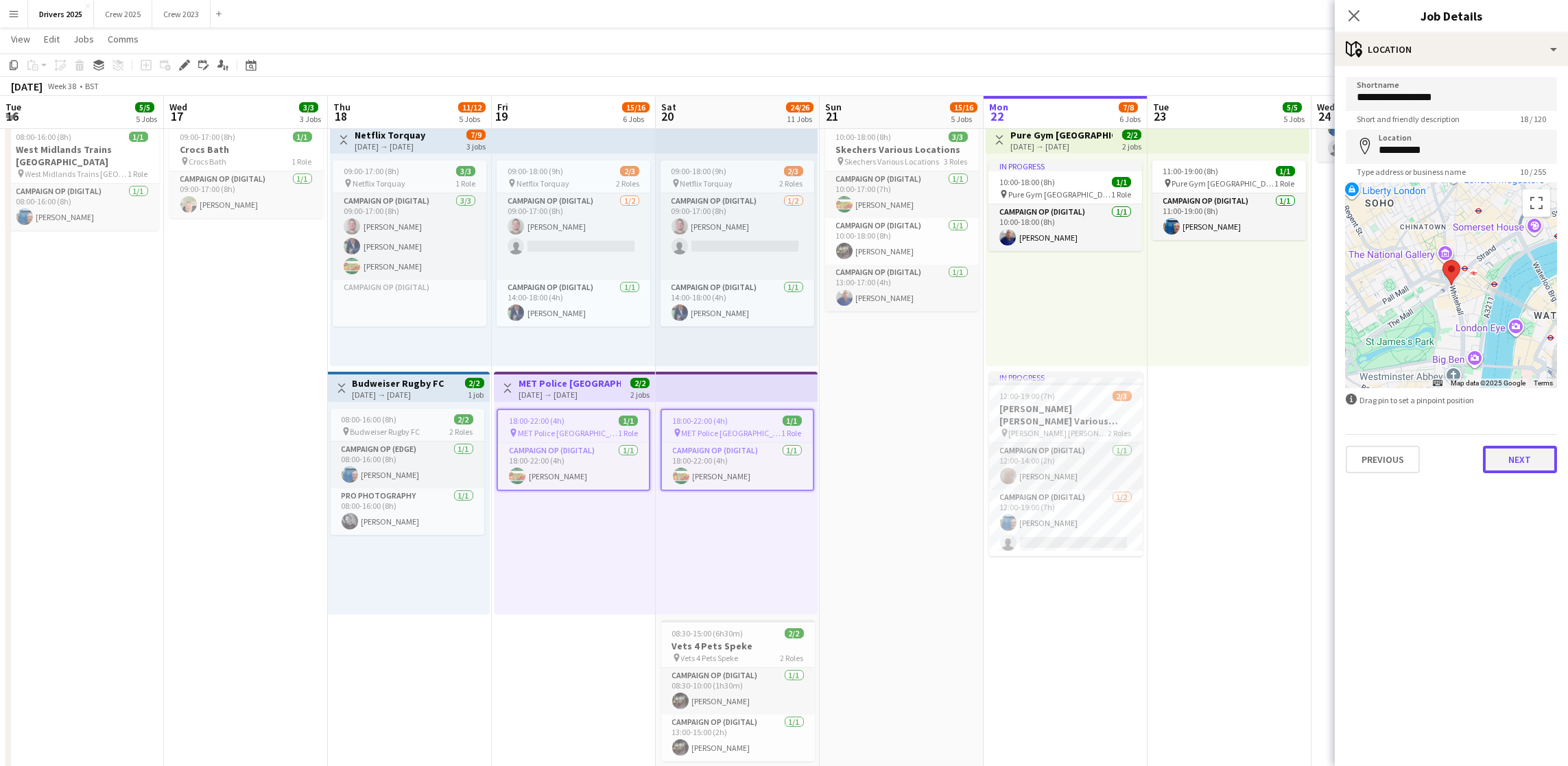
click at [1521, 468] on button "Next" at bounding box center [1519, 459] width 74 height 27
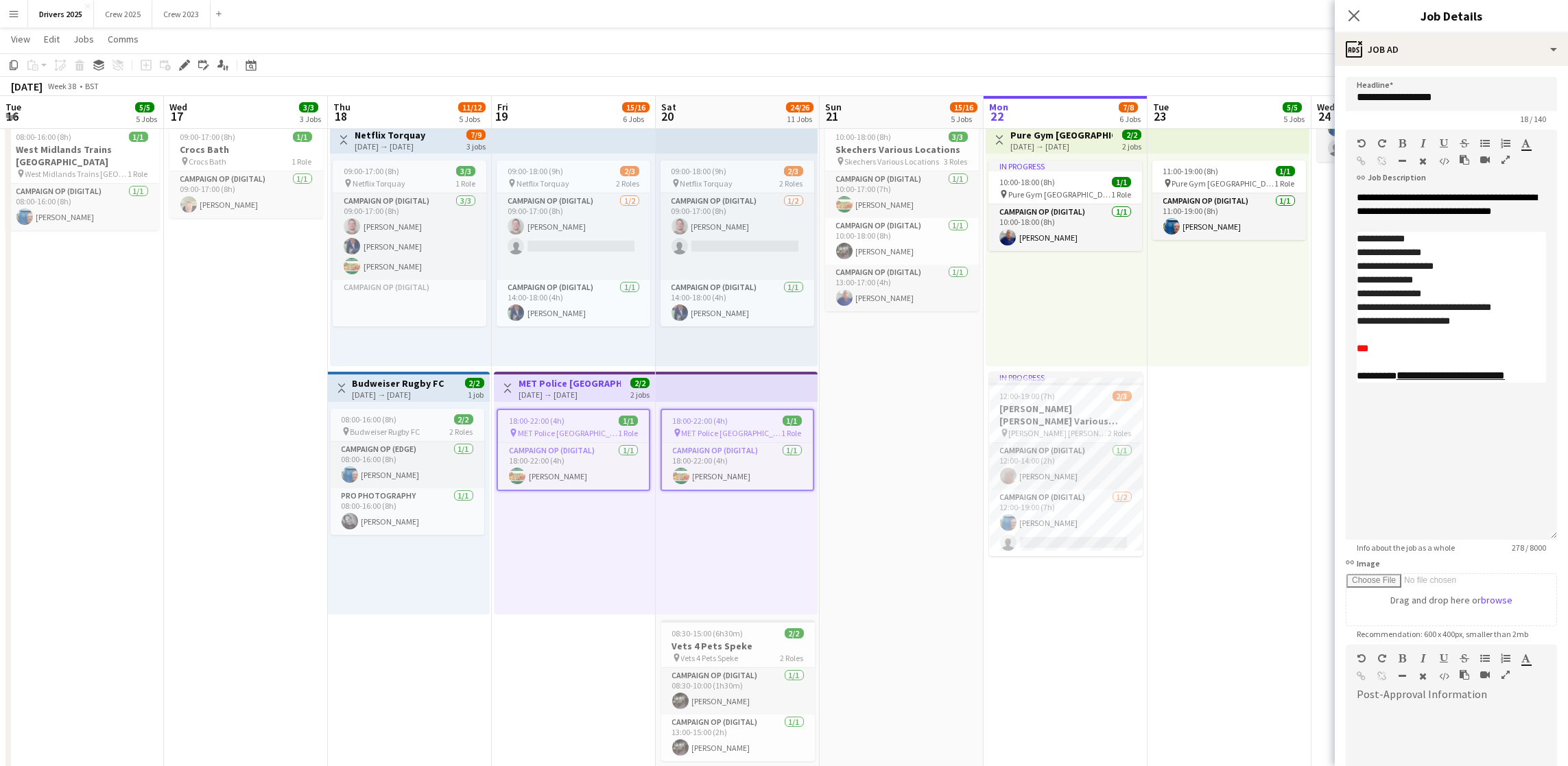
drag, startPoint x: 1551, startPoint y: 269, endPoint x: 1556, endPoint y: 536, distance: 267.0
click at [1556, 536] on mat-expansion-panel "**********" at bounding box center [1451, 417] width 233 height 701
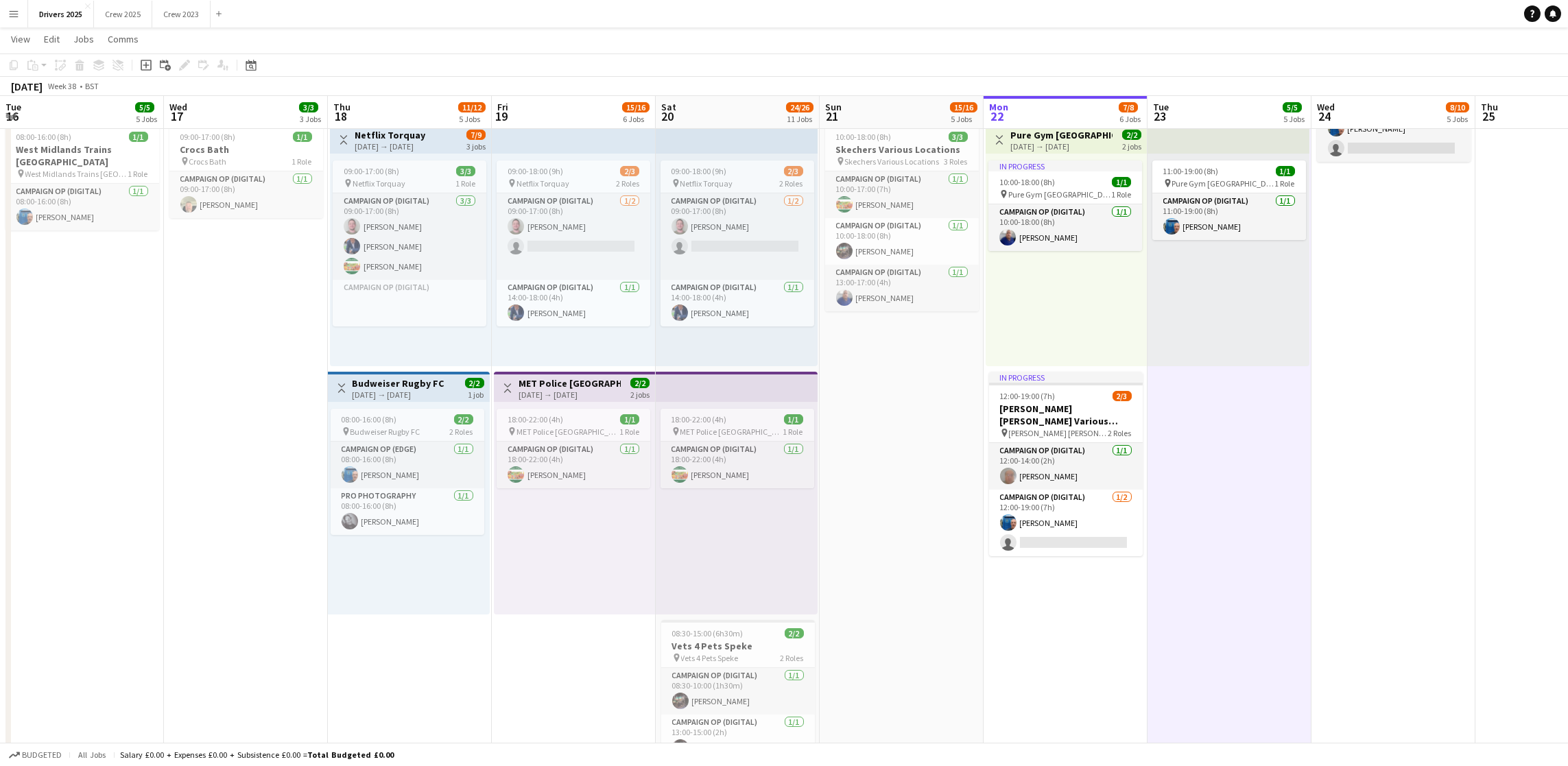
click at [541, 382] on h3 "MET Police [GEOGRAPHIC_DATA]" at bounding box center [569, 383] width 102 height 12
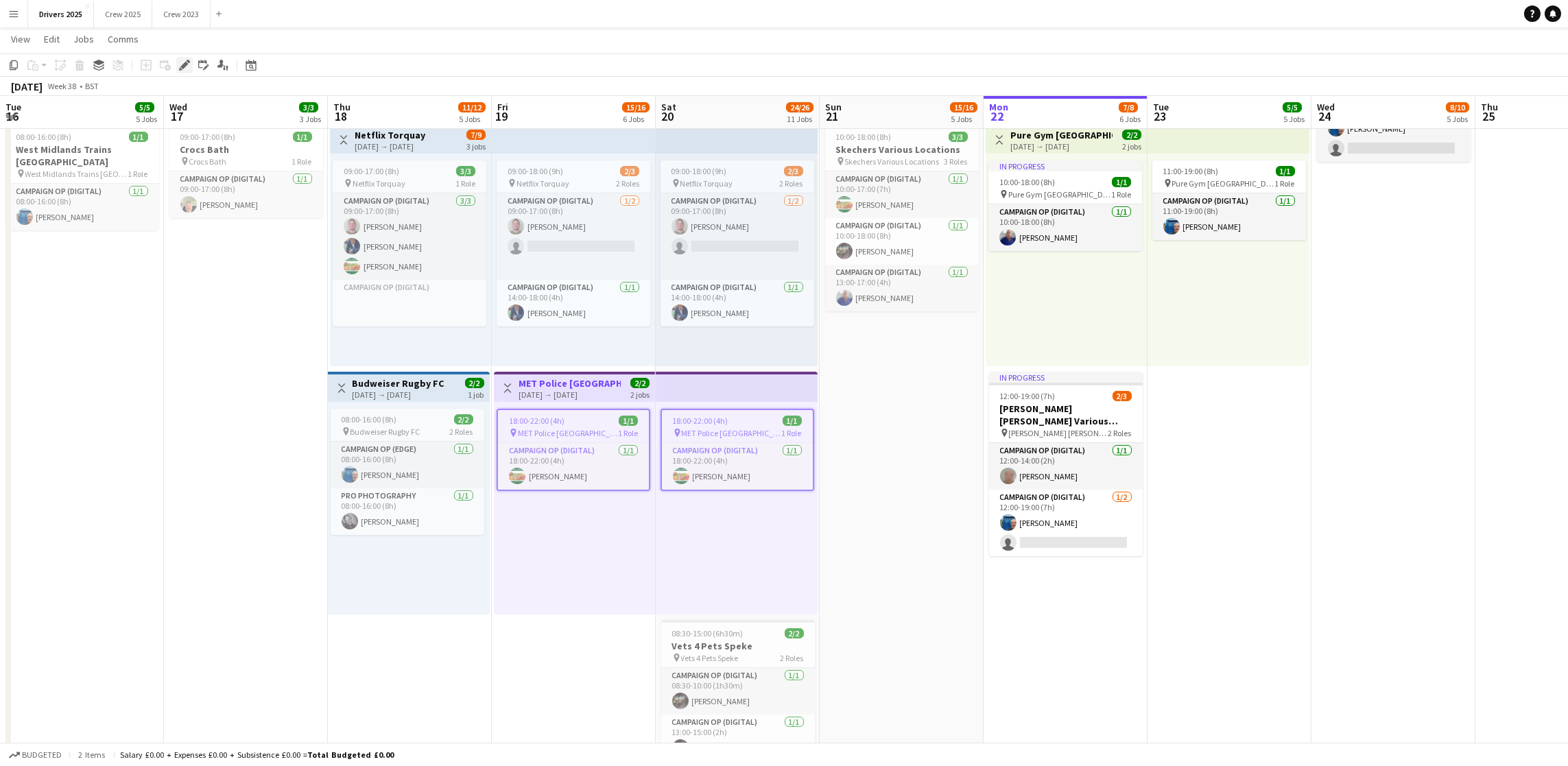
click at [180, 62] on icon "Edit" at bounding box center [184, 65] width 11 height 11
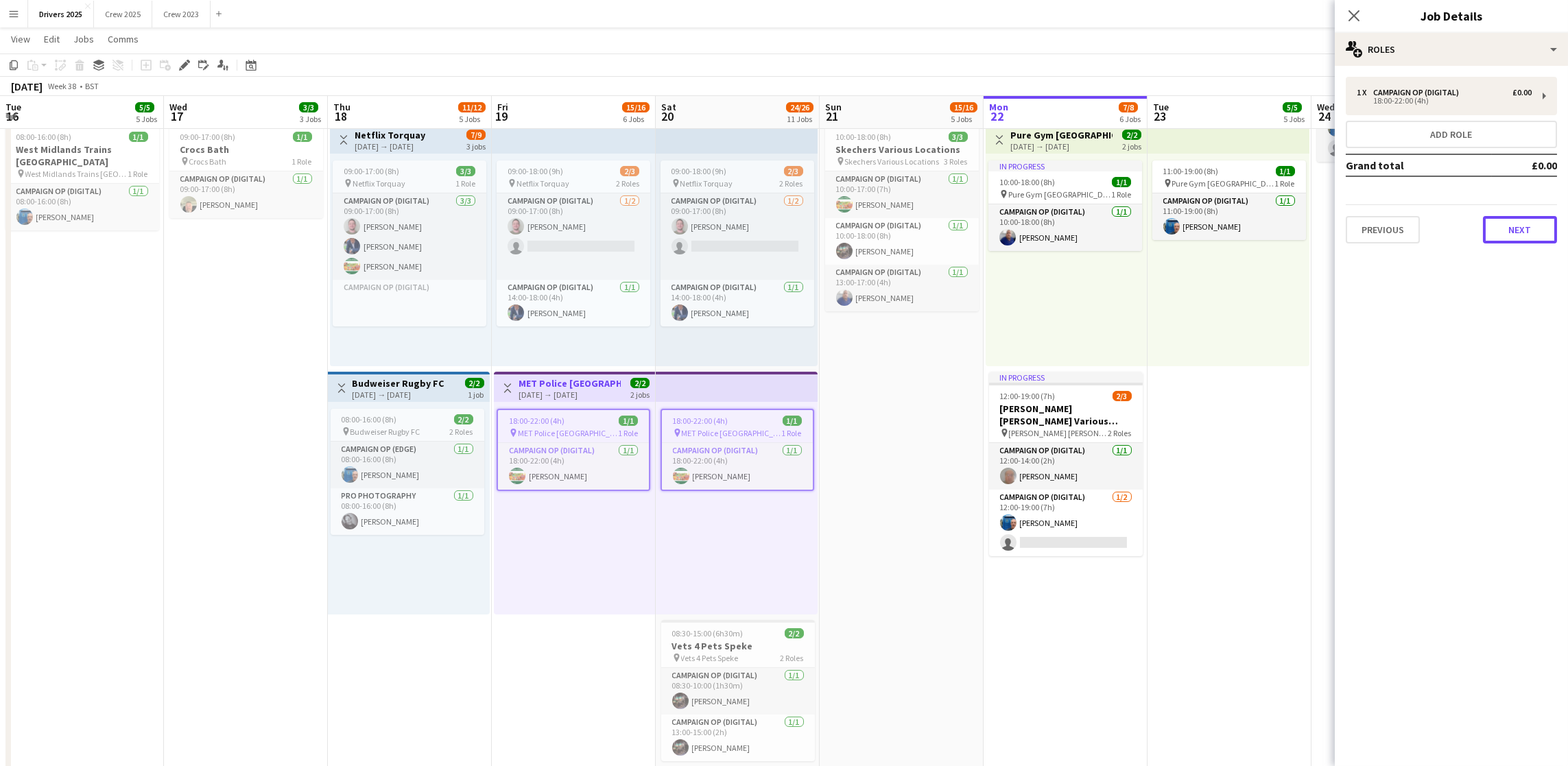
click at [1501, 233] on button "Next" at bounding box center [1519, 229] width 74 height 27
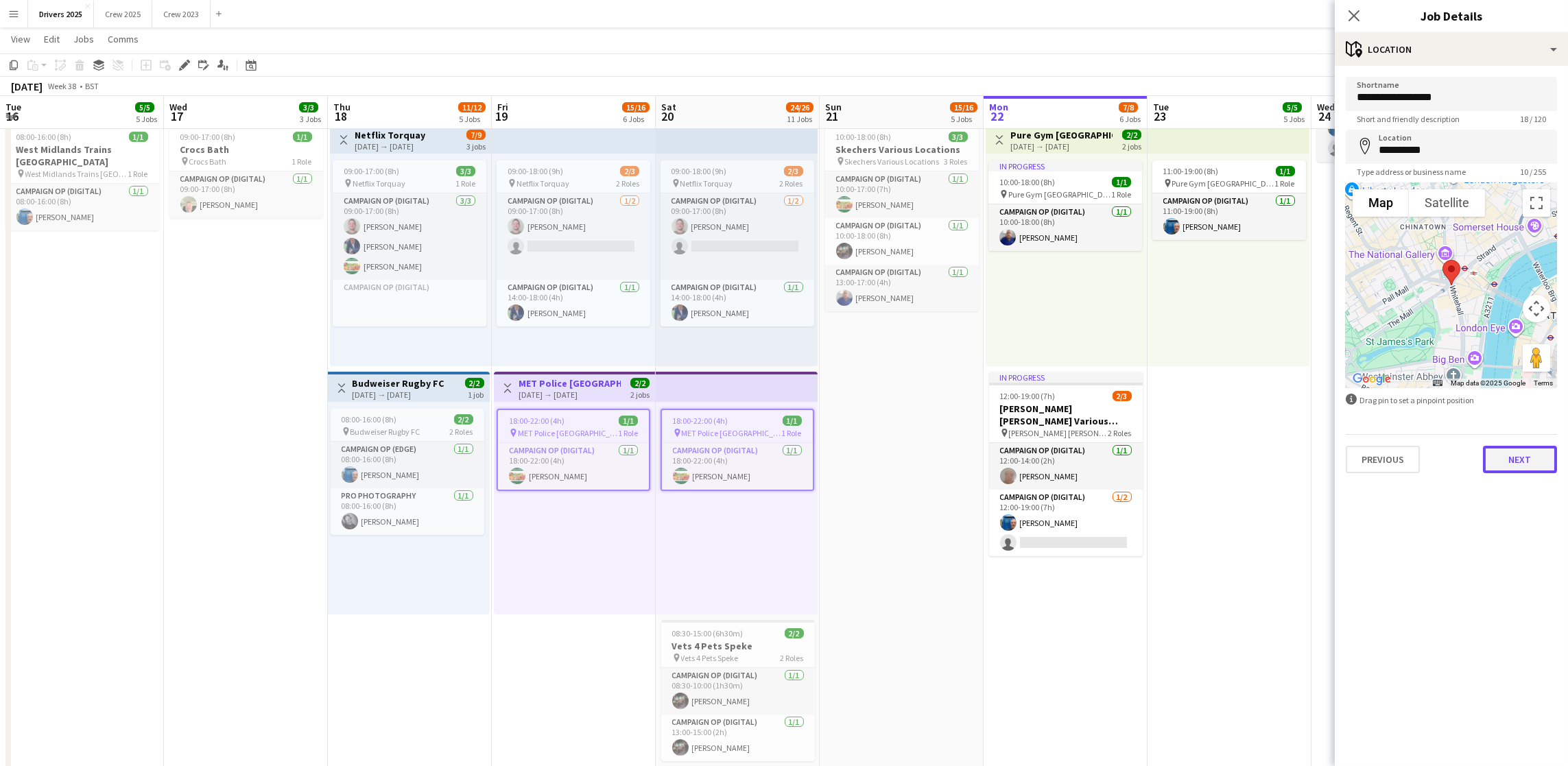
click at [1511, 461] on button "Next" at bounding box center [1519, 459] width 74 height 27
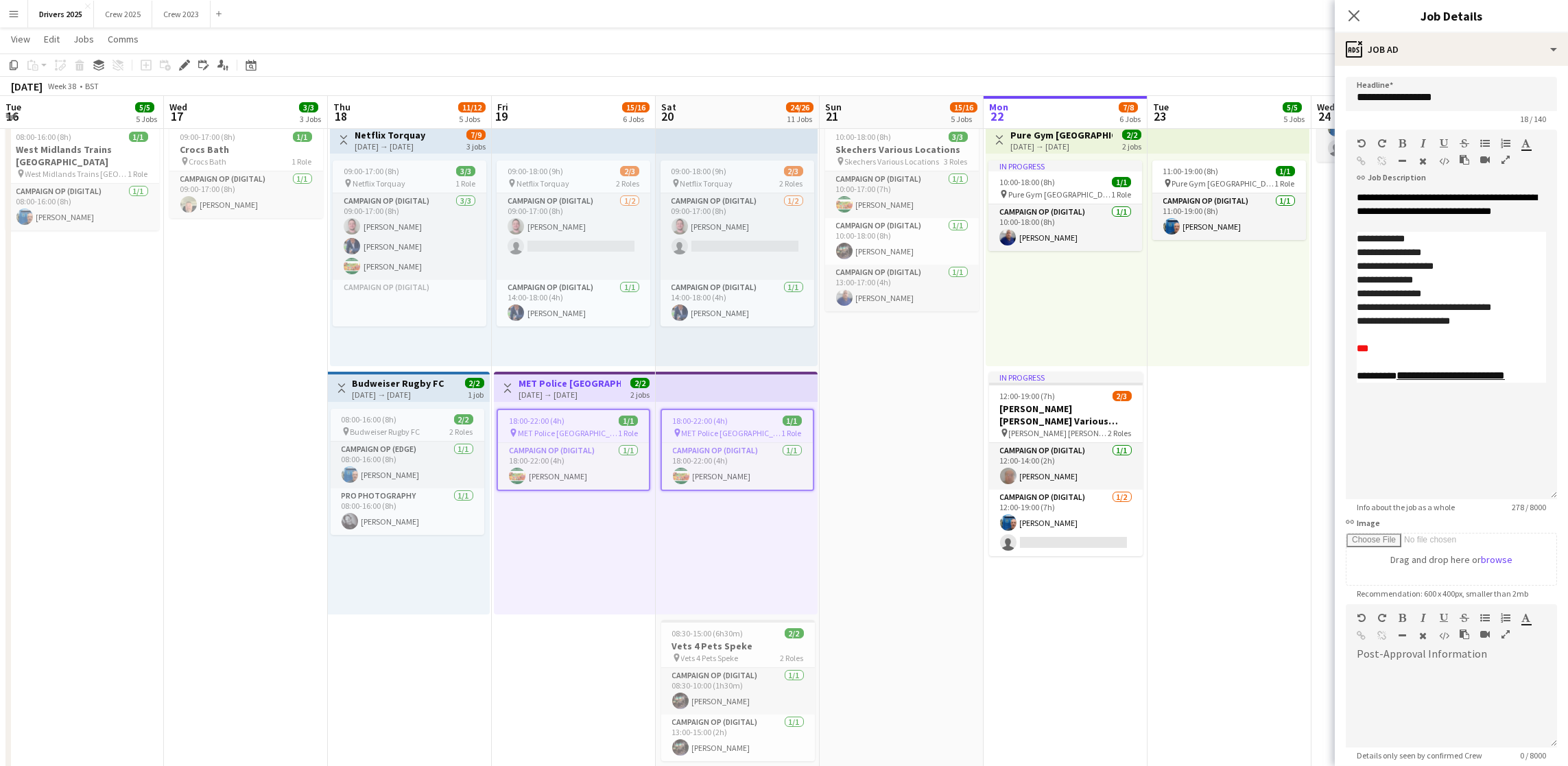
drag, startPoint x: 1548, startPoint y: 267, endPoint x: 1593, endPoint y: 494, distance: 231.4
